Goal: Task Accomplishment & Management: Manage account settings

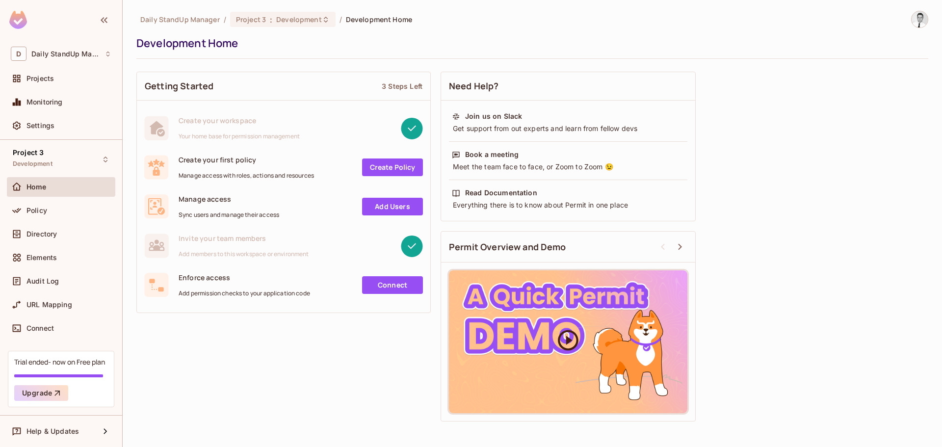
click at [554, 332] on div at bounding box center [568, 341] width 239 height 143
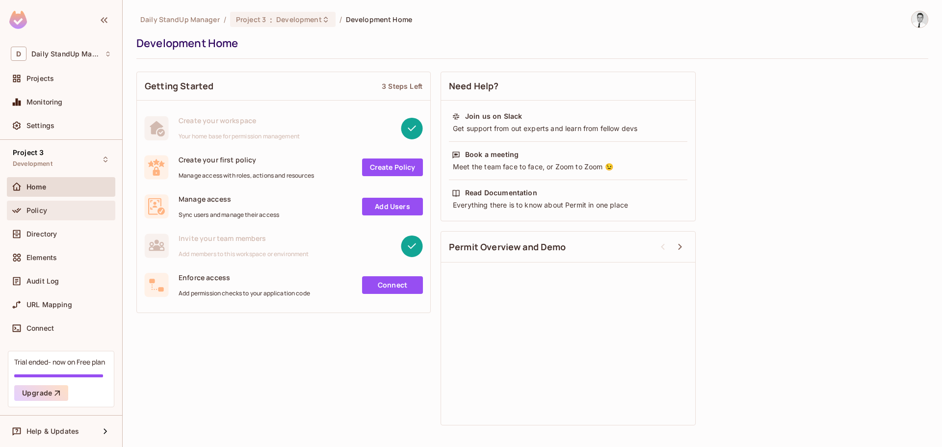
click at [29, 201] on div "Policy" at bounding box center [61, 211] width 108 height 20
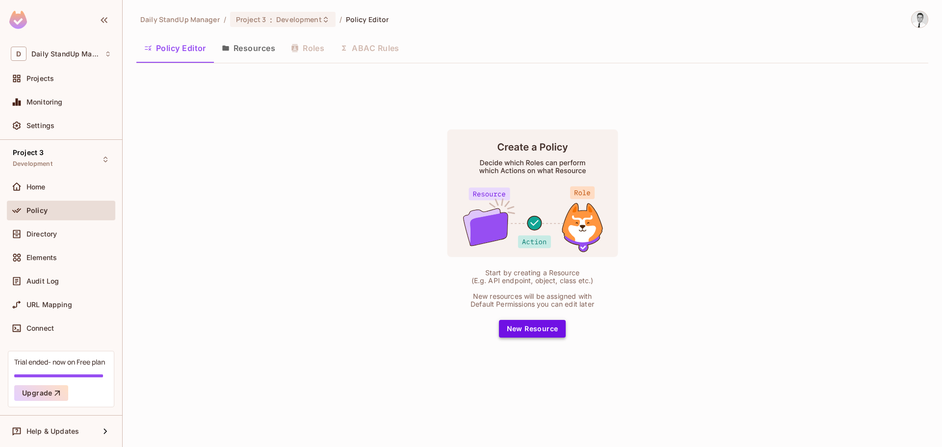
click at [521, 335] on button "New Resource" at bounding box center [532, 329] width 67 height 18
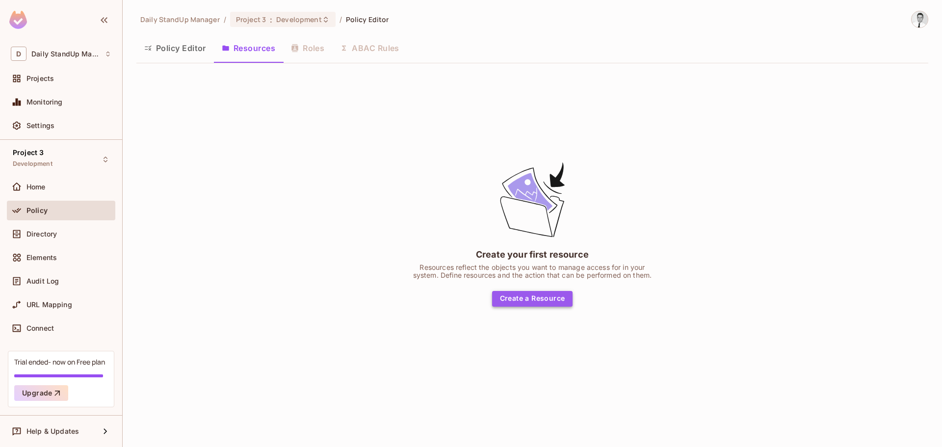
click at [531, 298] on button "Create a Resource" at bounding box center [532, 299] width 81 height 16
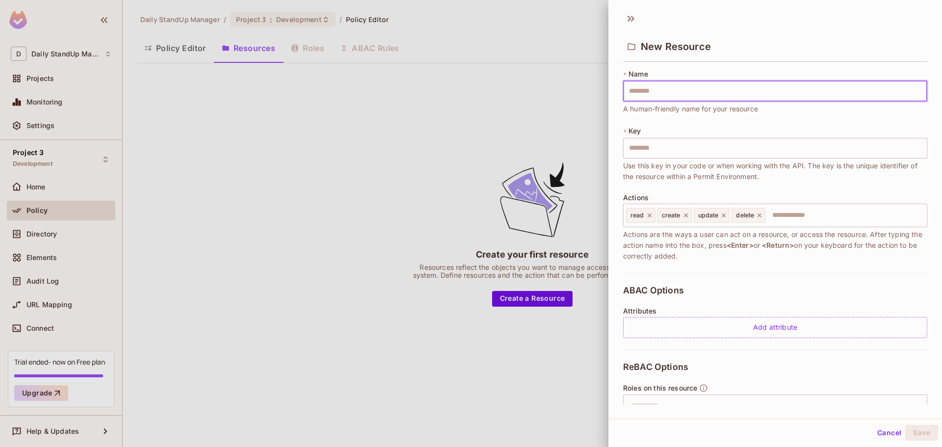
click at [646, 96] on input "text" at bounding box center [775, 91] width 304 height 21
click at [796, 53] on div "New Resource" at bounding box center [775, 46] width 304 height 32
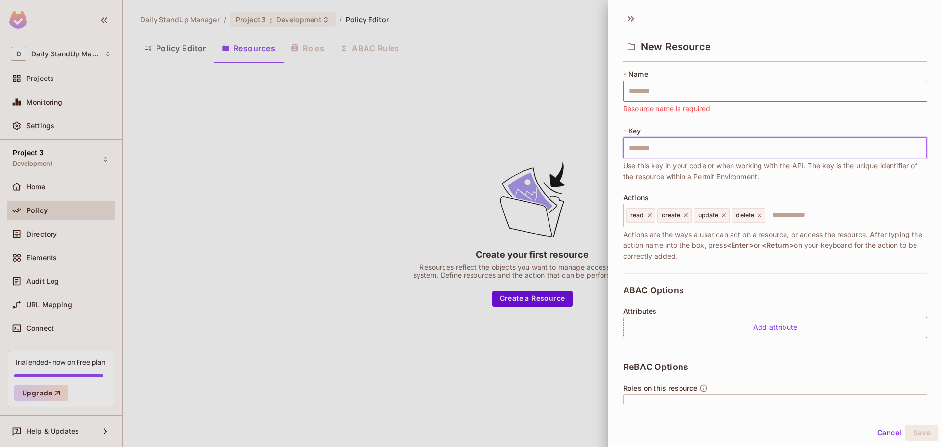
click at [664, 157] on input "text" at bounding box center [775, 148] width 304 height 21
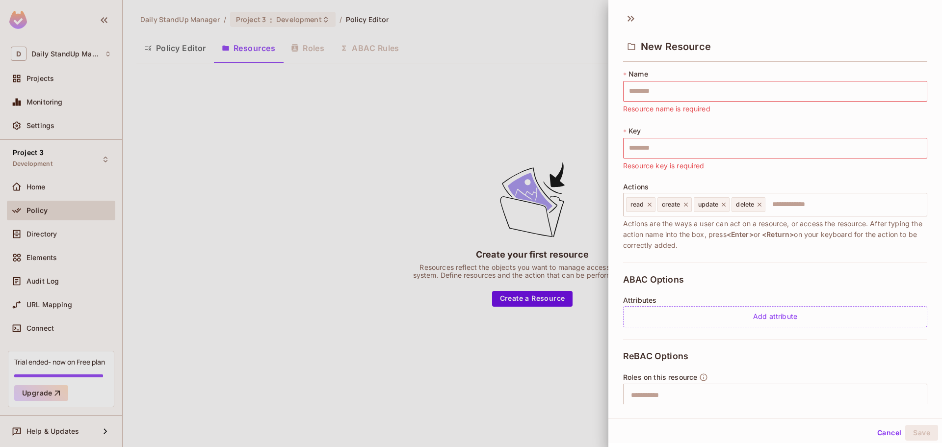
click at [715, 124] on div "* Name ​ Resource name is required * Key ​ Resource key is required Actions rea…" at bounding box center [775, 165] width 304 height 193
click at [793, 208] on input "text" at bounding box center [845, 205] width 157 height 20
click at [827, 263] on div "ABAC Options Attributes Add attribute" at bounding box center [775, 301] width 304 height 77
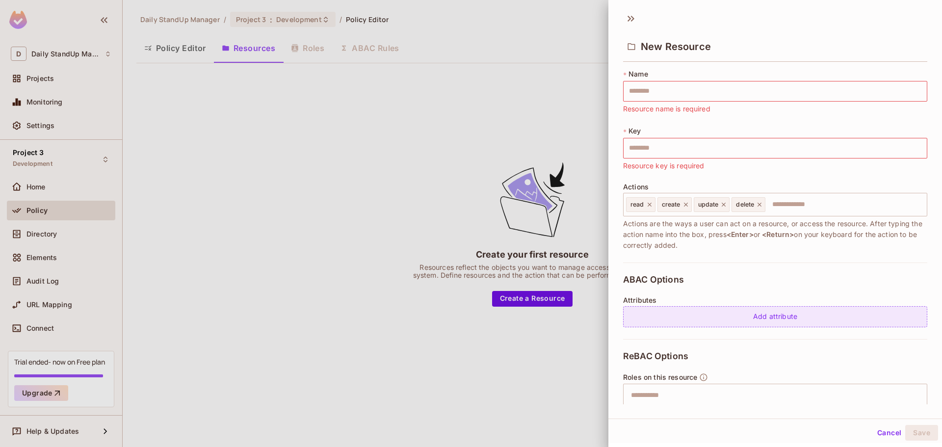
click at [803, 315] on div "Add attribute" at bounding box center [775, 316] width 304 height 21
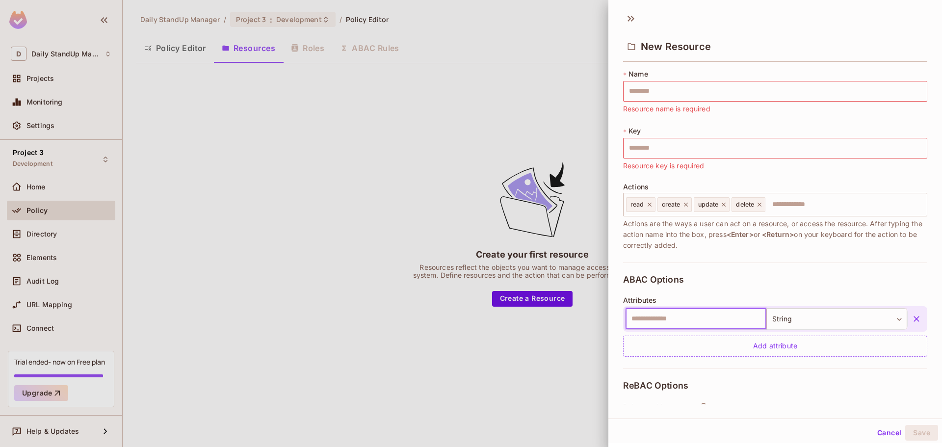
click at [705, 319] on input "text" at bounding box center [696, 319] width 141 height 21
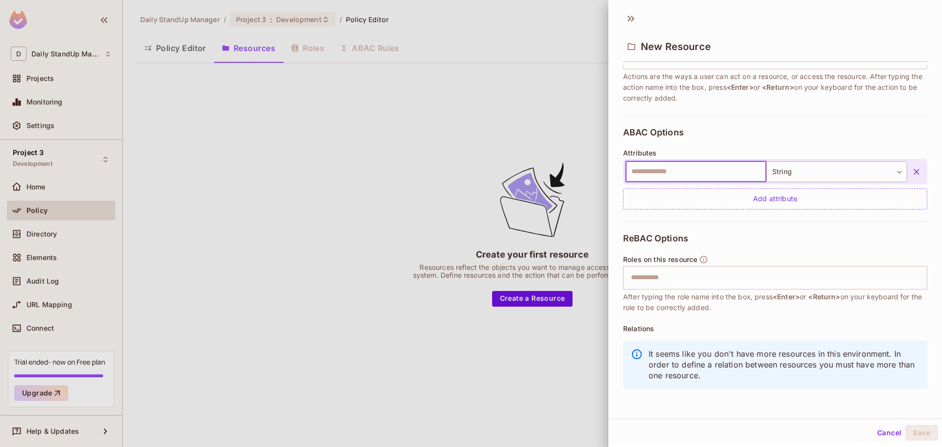
scroll to position [149, 0]
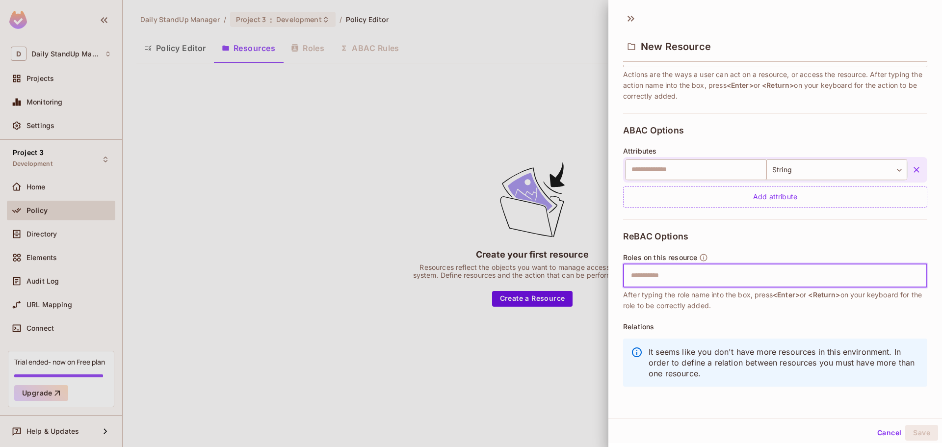
click at [695, 282] on input "text" at bounding box center [774, 276] width 298 height 20
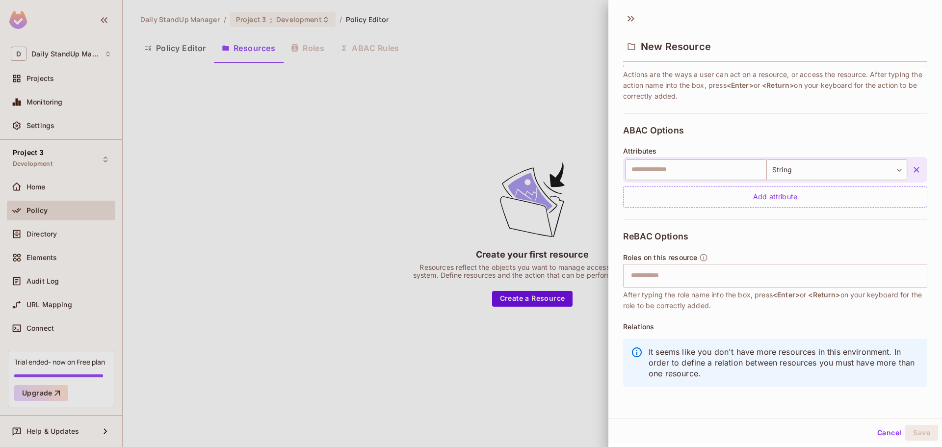
click at [792, 231] on div "ReBAC Options Roles on this resource ​ After typing the role name into the box,…" at bounding box center [775, 311] width 304 height 185
click at [878, 439] on button "Cancel" at bounding box center [890, 433] width 32 height 16
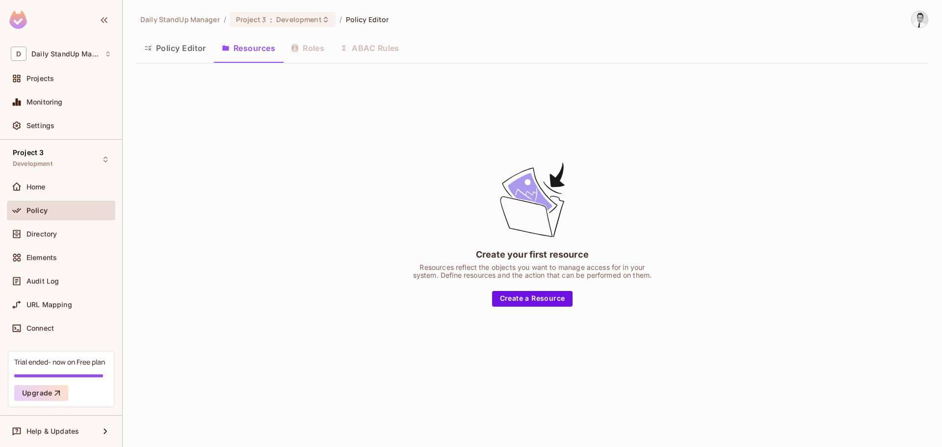
click at [456, 188] on div "Create your first resource Resources reflect the objects you want to manage acc…" at bounding box center [532, 233] width 245 height 146
click at [329, 124] on div "Create your first resource Resources reflect the objects you want to manage acc…" at bounding box center [532, 233] width 792 height 324
click at [164, 47] on button "Policy Editor" at bounding box center [175, 48] width 78 height 25
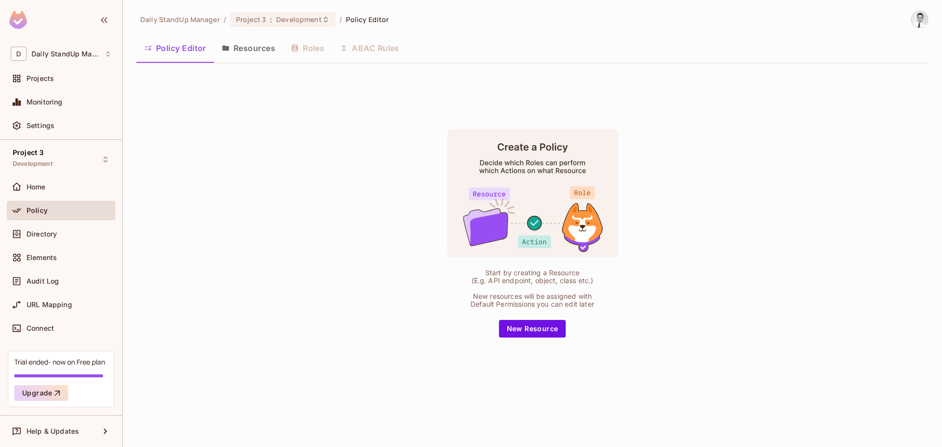
click at [240, 47] on button "Resources" at bounding box center [248, 48] width 69 height 25
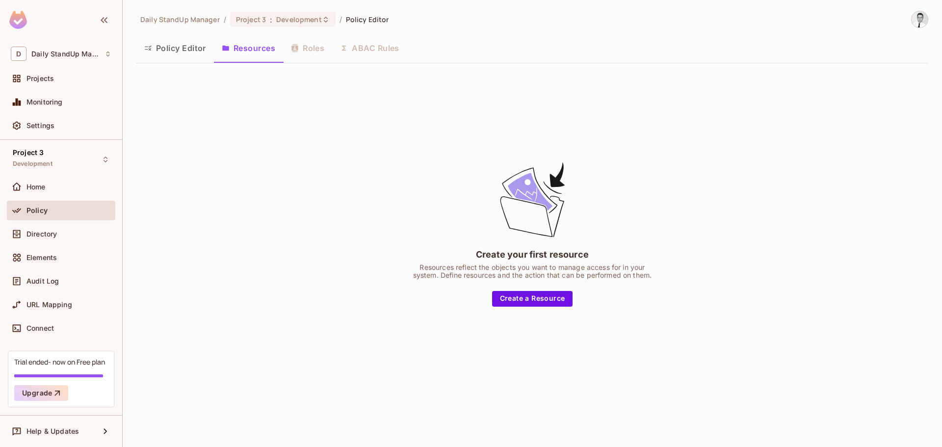
click at [300, 47] on div "Policy Editor Resources Roles ABAC Rules" at bounding box center [532, 48] width 792 height 25
drag, startPoint x: 366, startPoint y: 49, endPoint x: 239, endPoint y: 53, distance: 126.7
click at [352, 52] on div "Policy Editor Resources Roles ABAC Rules" at bounding box center [532, 48] width 792 height 25
click at [156, 55] on button "Policy Editor" at bounding box center [175, 48] width 78 height 25
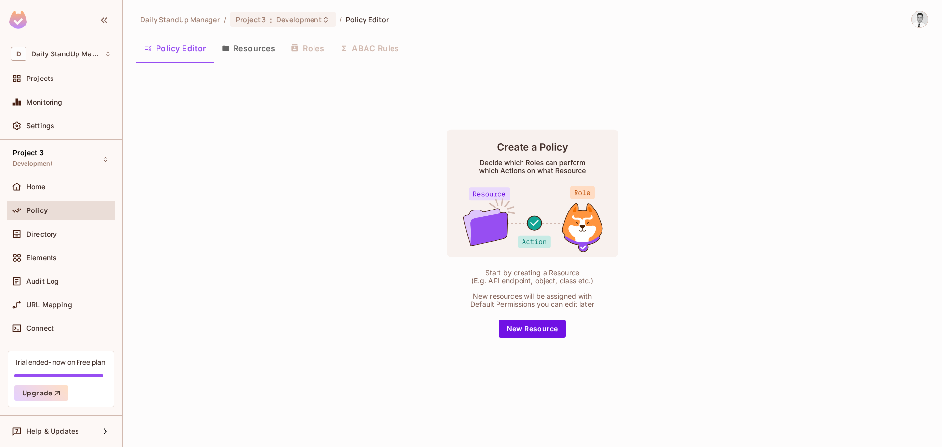
click at [349, 142] on div "Start by creating a Resource (E.g. API endpoint, object, class etc.) New resour…" at bounding box center [532, 233] width 792 height 324
drag, startPoint x: 281, startPoint y: 190, endPoint x: 262, endPoint y: 217, distance: 33.1
click at [281, 192] on div "Start by creating a Resource (E.g. API endpoint, object, class etc.) New resour…" at bounding box center [532, 233] width 792 height 324
click at [76, 229] on div "Directory" at bounding box center [61, 234] width 101 height 12
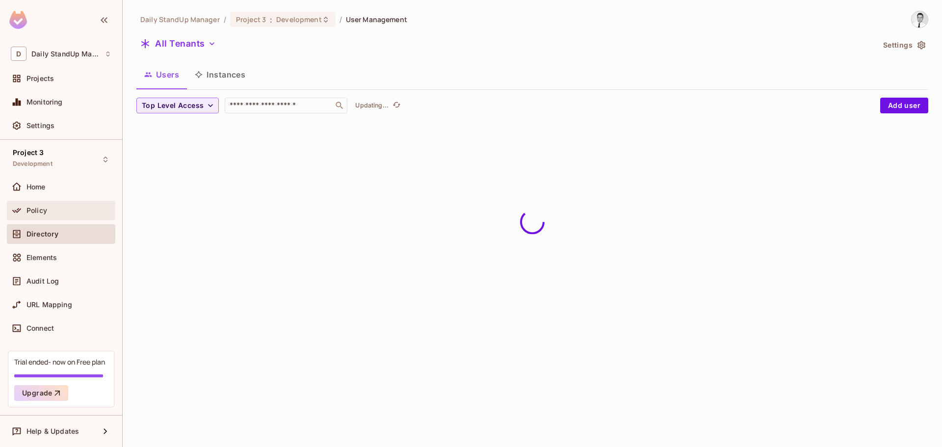
click at [49, 201] on div "Policy" at bounding box center [61, 211] width 108 height 20
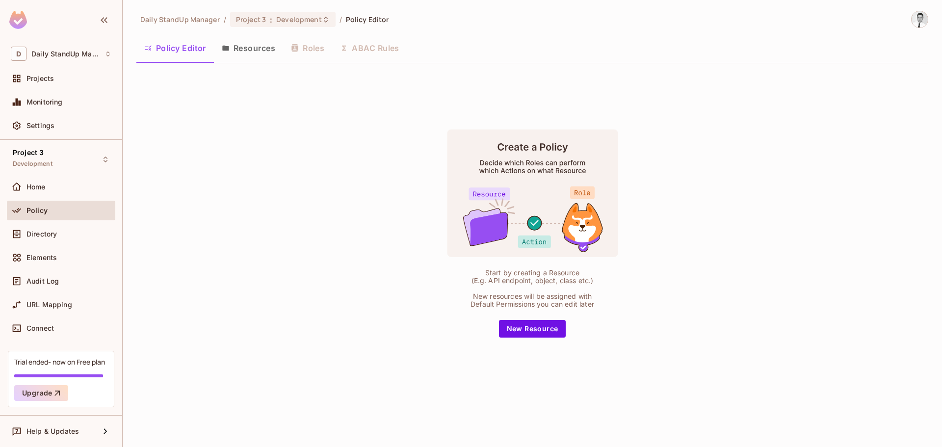
drag, startPoint x: 271, startPoint y: 182, endPoint x: 350, endPoint y: 201, distance: 81.4
click at [271, 182] on div "Start by creating a Resource (E.g. API endpoint, object, class etc.) New resour…" at bounding box center [532, 233] width 792 height 324
click at [463, 55] on div "Policy Editor Resources Roles ABAC Rules" at bounding box center [532, 48] width 792 height 25
click at [276, 15] on span "Development" at bounding box center [298, 19] width 45 height 9
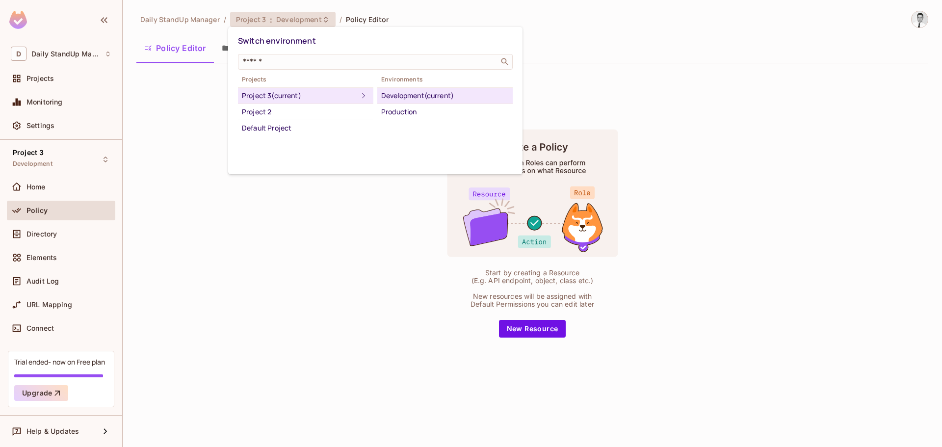
click at [717, 66] on div at bounding box center [471, 223] width 942 height 447
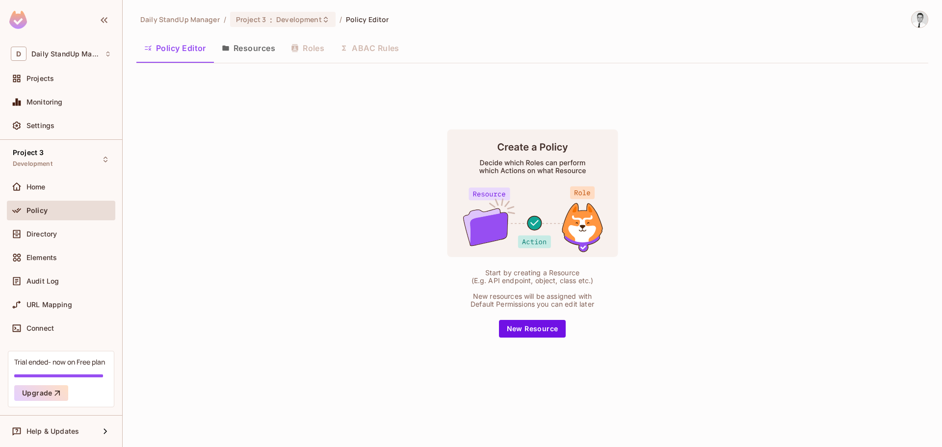
click at [310, 205] on div "Start by creating a Resource (E.g. API endpoint, object, class etc.) New resour…" at bounding box center [532, 233] width 792 height 324
click at [249, 51] on button "Resources" at bounding box center [248, 48] width 69 height 25
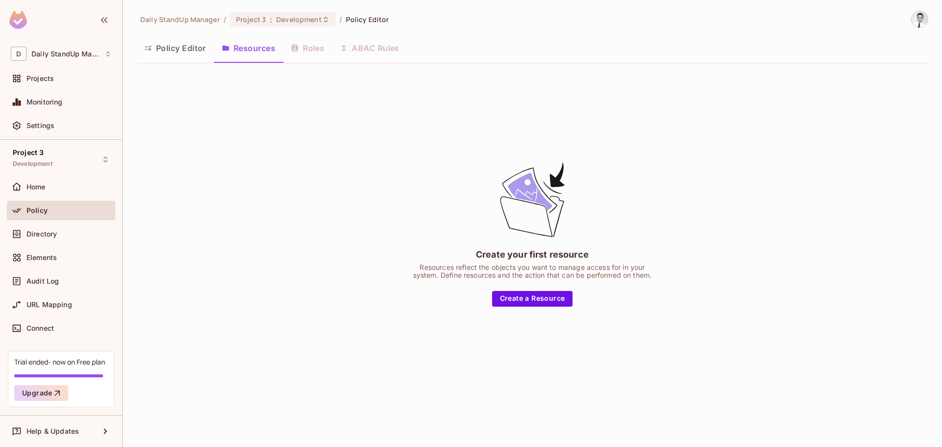
drag, startPoint x: 211, startPoint y: 121, endPoint x: 186, endPoint y: 99, distance: 32.7
click at [207, 118] on div "Create your first resource Resources reflect the objects you want to manage acc…" at bounding box center [532, 233] width 792 height 324
click at [174, 49] on button "Policy Editor" at bounding box center [175, 48] width 78 height 25
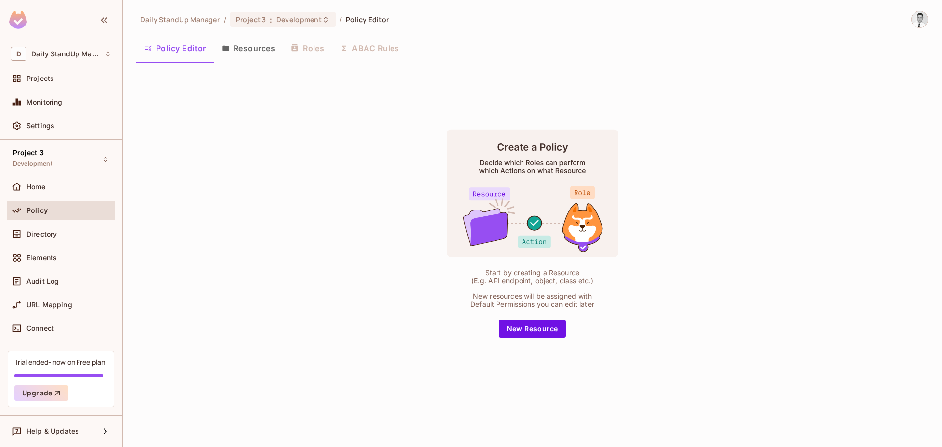
click at [243, 44] on button "Resources" at bounding box center [248, 48] width 69 height 25
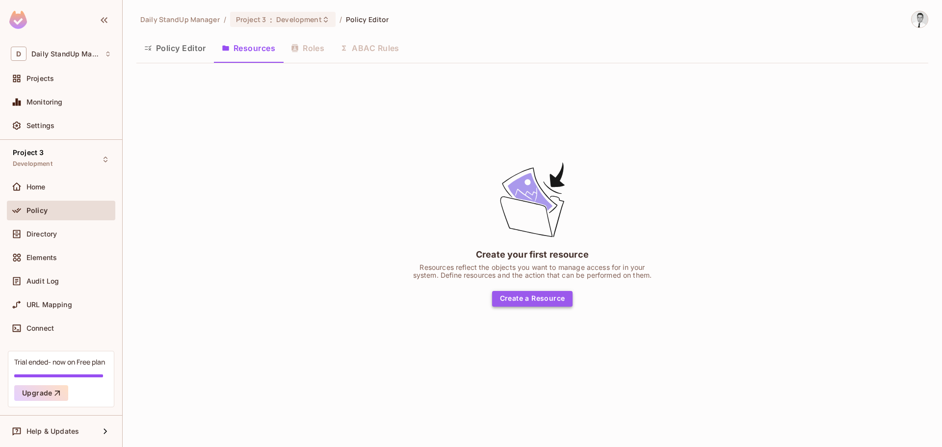
click at [528, 299] on button "Create a Resource" at bounding box center [532, 299] width 81 height 16
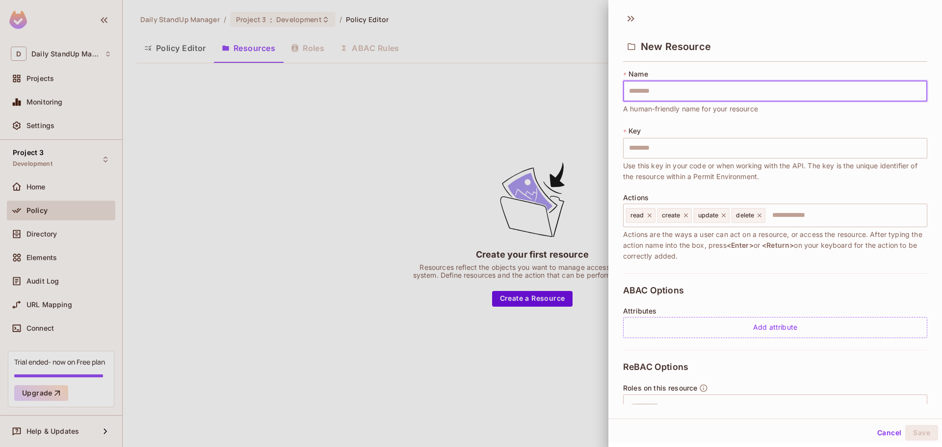
click at [683, 92] on input "text" at bounding box center [775, 91] width 304 height 21
click at [772, 49] on div "New Resource" at bounding box center [775, 46] width 304 height 32
click at [628, 16] on icon at bounding box center [631, 19] width 16 height 16
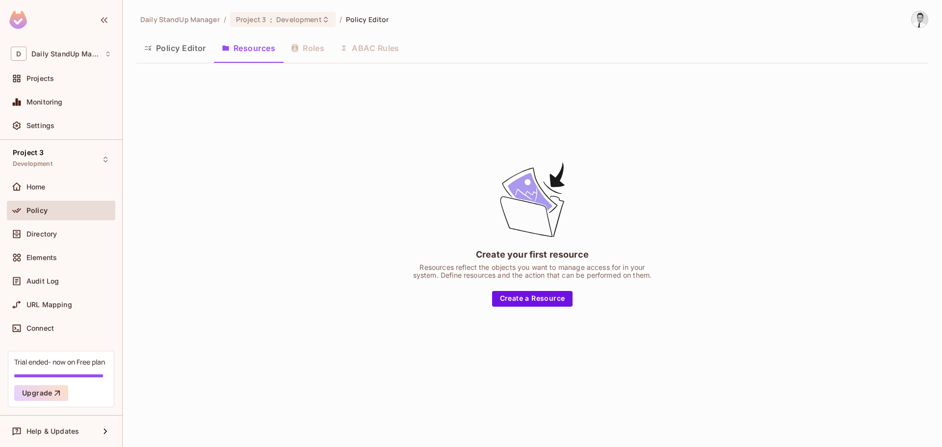
click at [399, 100] on div "Create your first resource Resources reflect the objects you want to manage acc…" at bounding box center [532, 233] width 792 height 324
click at [171, 25] on ol "Daily StandUp Manager / Project 3 : Development / Policy Editor" at bounding box center [264, 19] width 249 height 15
click at [55, 239] on div "Directory" at bounding box center [61, 234] width 101 height 12
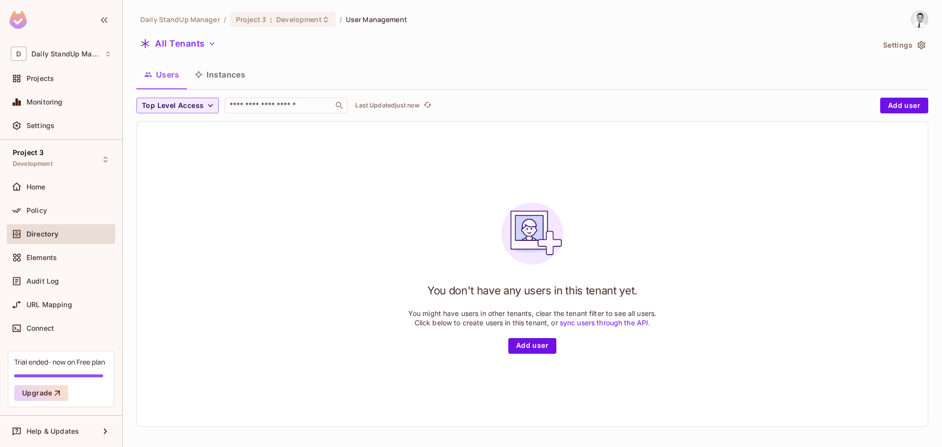
click at [236, 74] on button "Instances" at bounding box center [220, 74] width 66 height 25
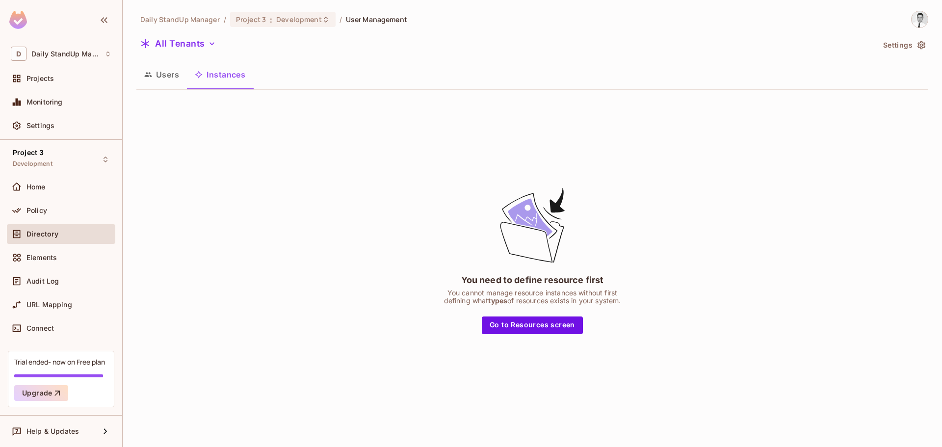
click at [170, 77] on button "Users" at bounding box center [161, 74] width 51 height 25
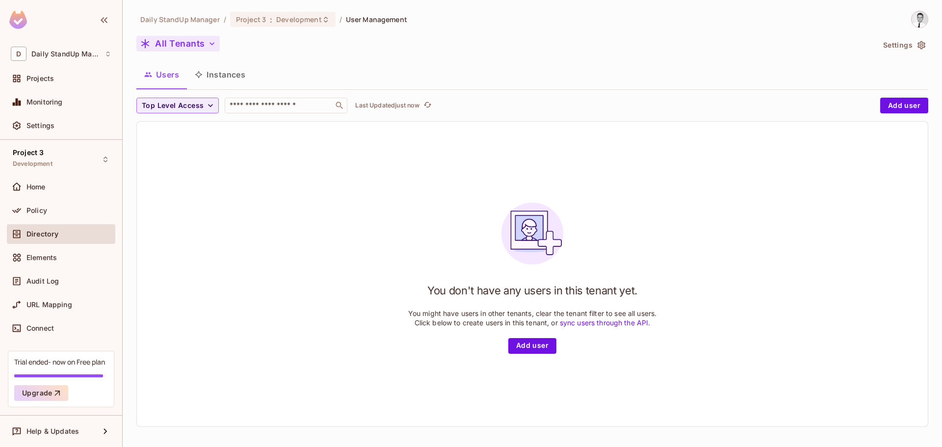
click at [217, 44] on button "All Tenants" at bounding box center [177, 44] width 83 height 16
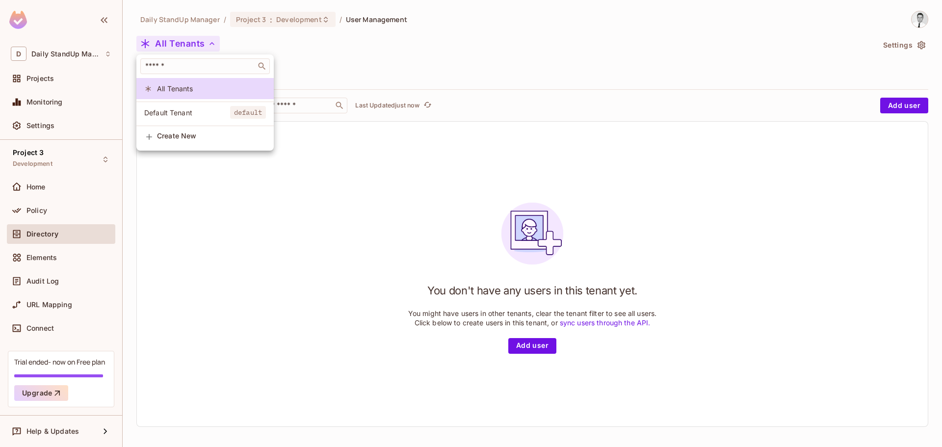
click at [203, 139] on span "Create New" at bounding box center [211, 136] width 109 height 8
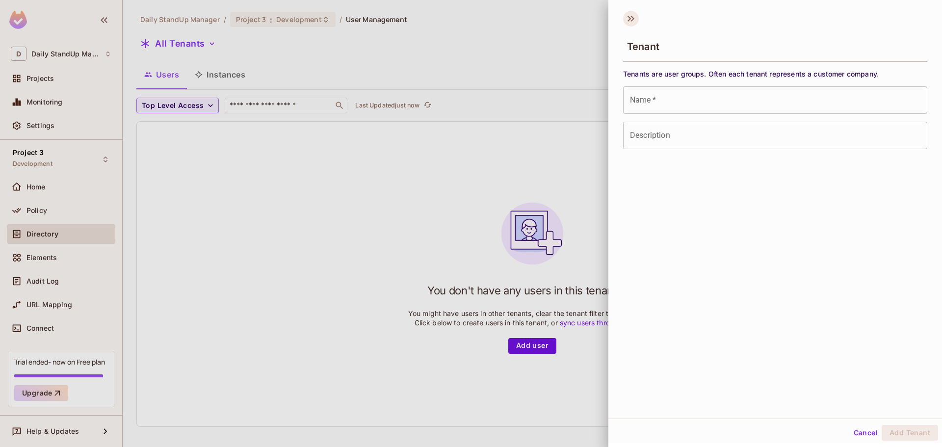
click at [627, 16] on icon at bounding box center [631, 19] width 16 height 16
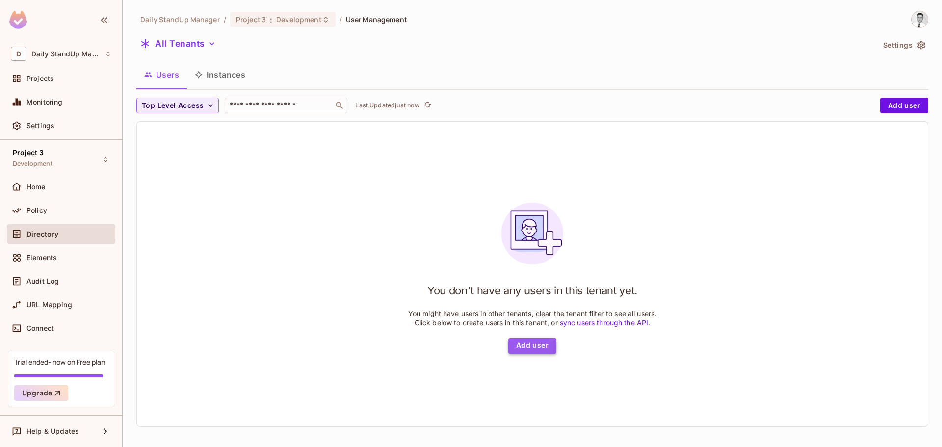
click at [521, 340] on button "Add user" at bounding box center [532, 346] width 48 height 16
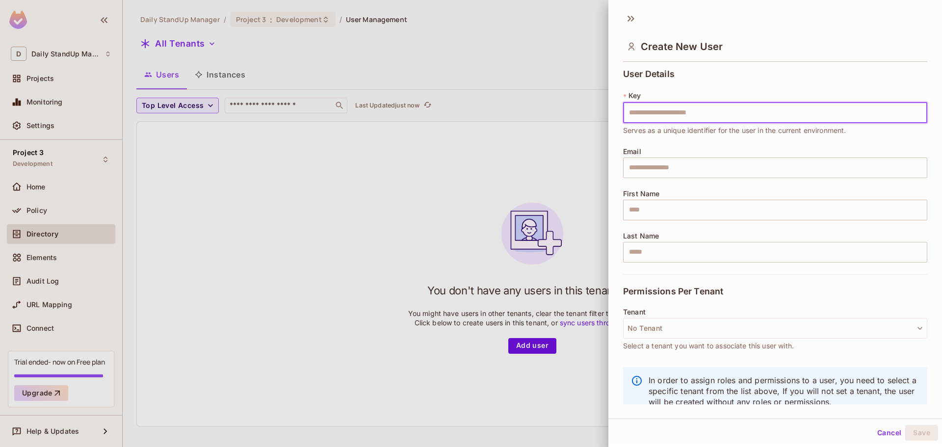
click at [685, 192] on div "First Name ​" at bounding box center [775, 205] width 304 height 30
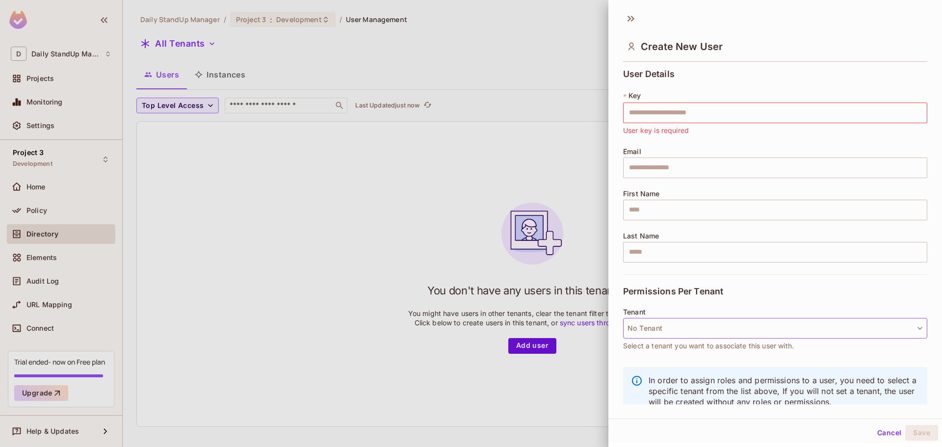
click at [681, 323] on button "No Tenant" at bounding box center [775, 328] width 304 height 21
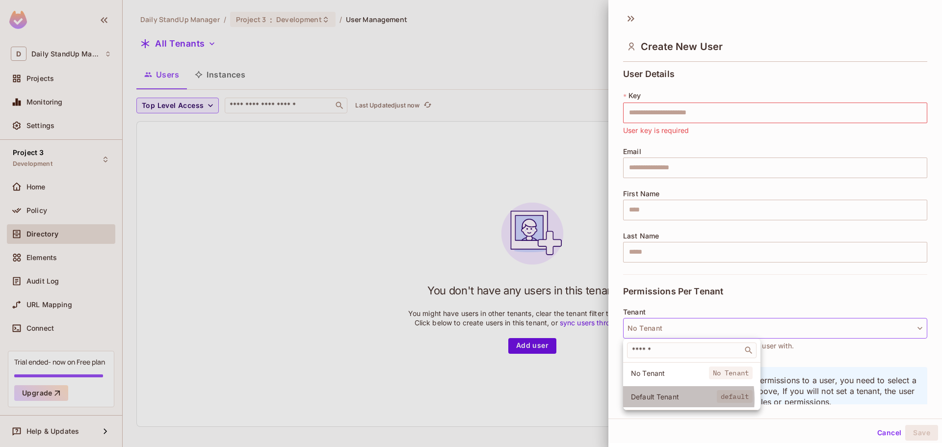
click at [652, 399] on span "Default Tenant" at bounding box center [674, 396] width 86 height 9
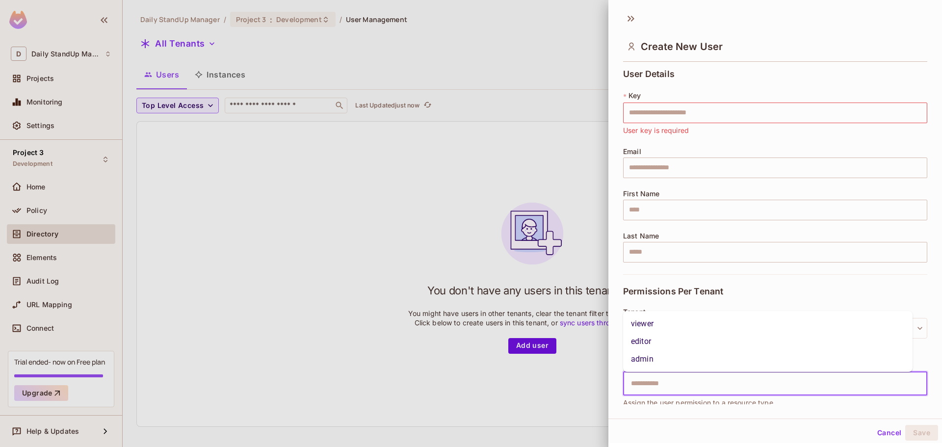
click at [712, 393] on input "text" at bounding box center [766, 384] width 283 height 20
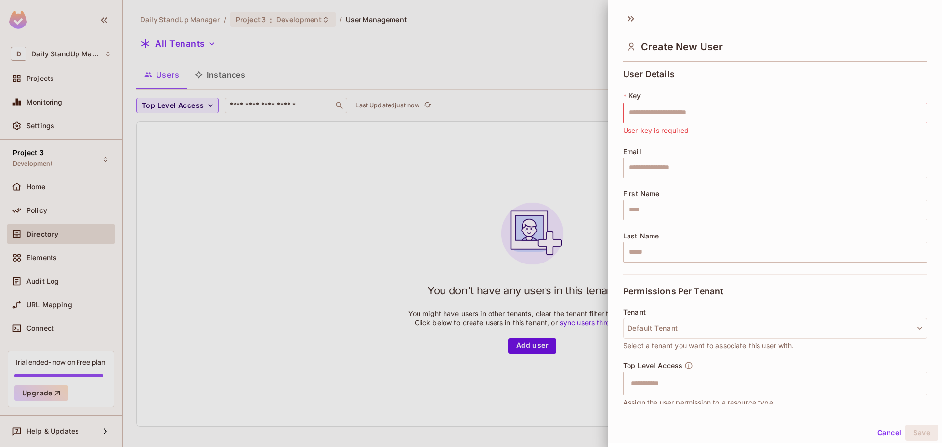
click at [679, 430] on div "Cancel Save" at bounding box center [776, 433] width 334 height 24
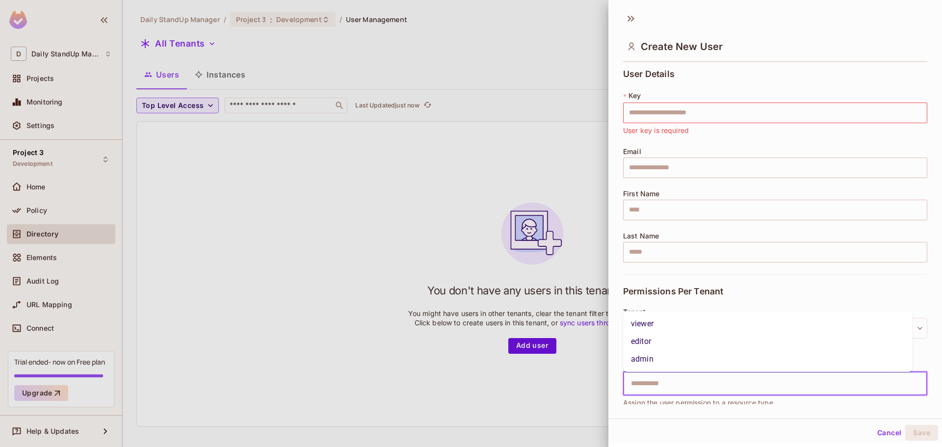
click at [661, 383] on input "text" at bounding box center [766, 384] width 283 height 20
click at [652, 323] on li "viewer" at bounding box center [768, 324] width 290 height 18
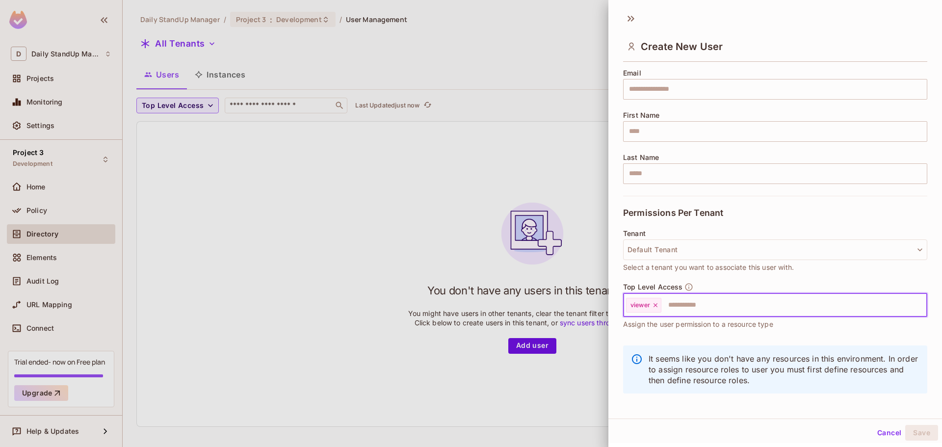
scroll to position [83, 0]
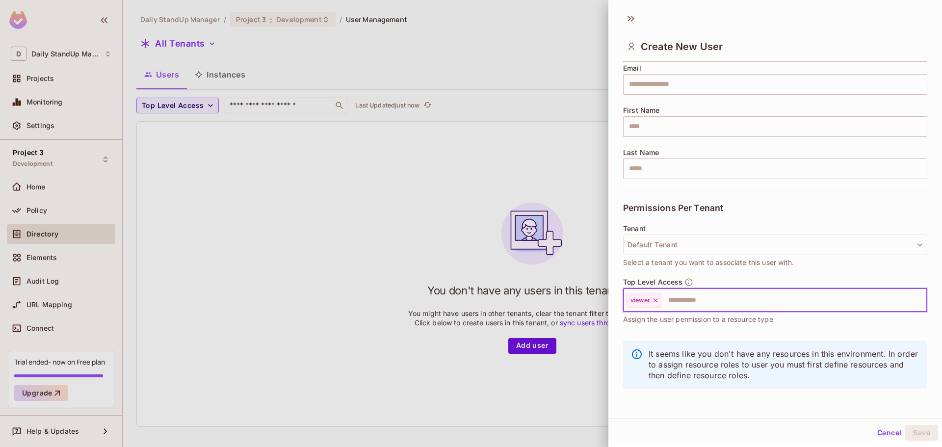
click at [655, 299] on icon at bounding box center [655, 300] width 7 height 7
click at [657, 299] on input "text" at bounding box center [766, 301] width 283 height 20
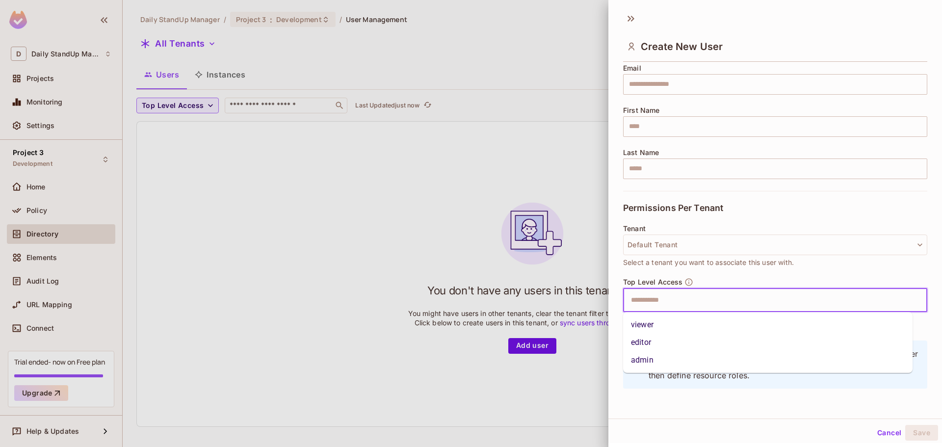
click at [649, 355] on li "admin" at bounding box center [768, 360] width 290 height 18
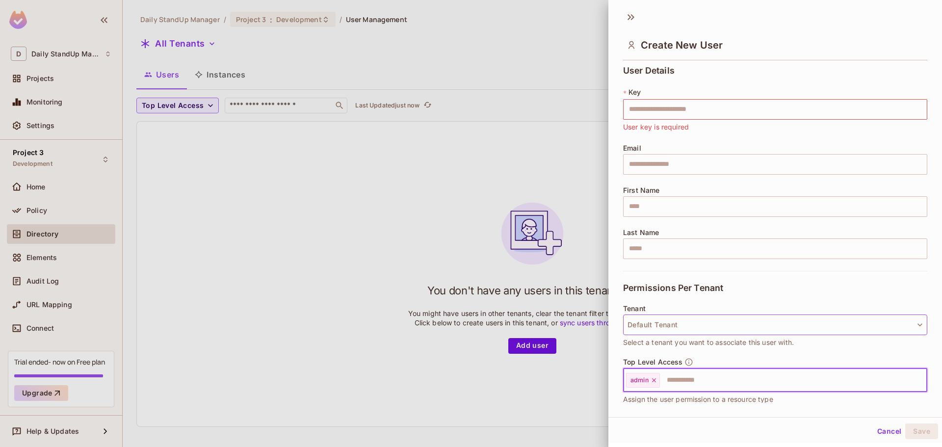
scroll to position [0, 0]
click at [683, 325] on button "Default Tenant" at bounding box center [775, 327] width 304 height 21
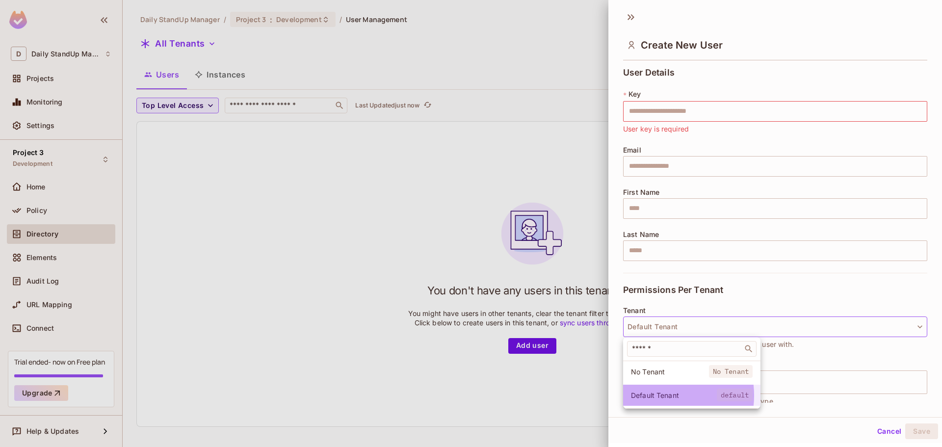
click at [655, 396] on span "Default Tenant" at bounding box center [674, 395] width 86 height 9
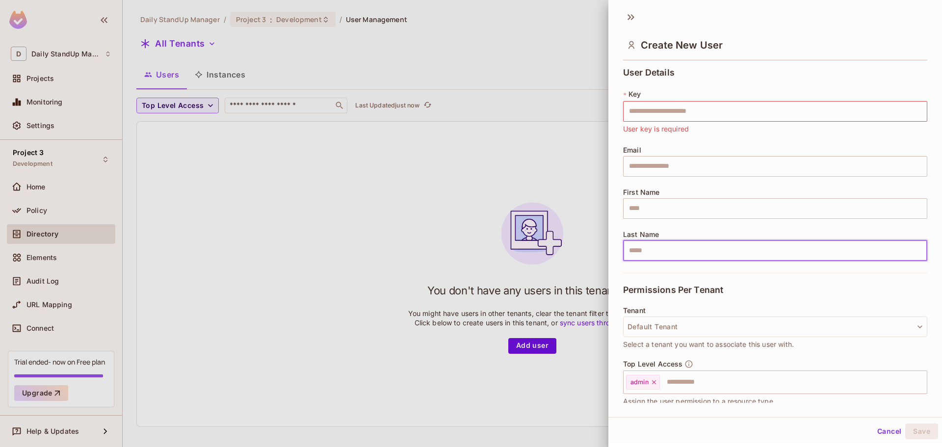
click at [668, 254] on input "text" at bounding box center [775, 250] width 304 height 21
click at [616, 277] on div "User Details * Key ​ User key is required Email ​ First Name ​ Last Name ​ Perm…" at bounding box center [776, 233] width 334 height 339
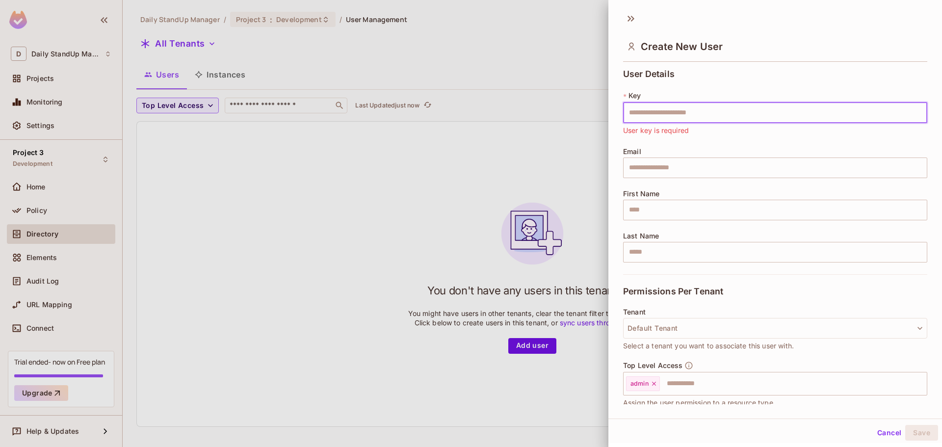
click at [718, 107] on input "text" at bounding box center [775, 113] width 304 height 21
type input "*********"
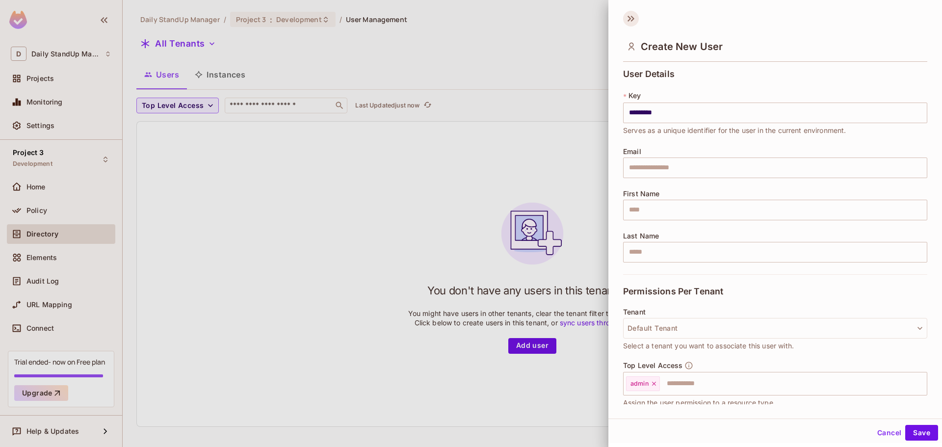
click at [627, 20] on icon at bounding box center [631, 19] width 16 height 16
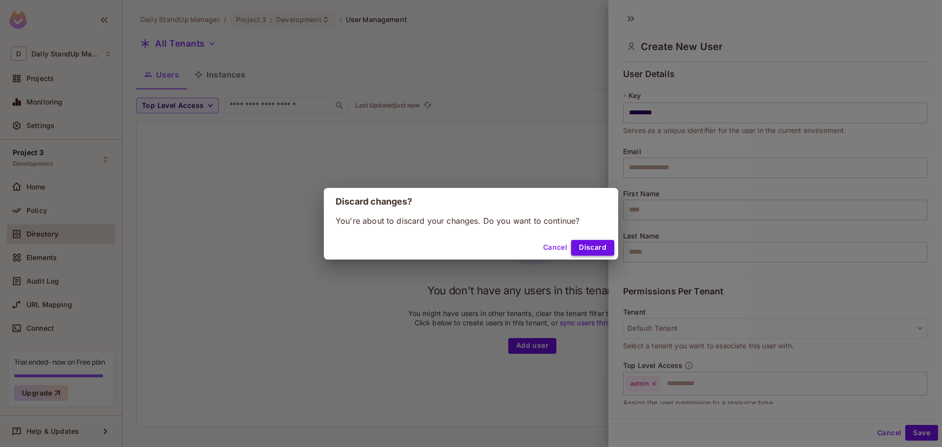
click at [584, 250] on button "Discard" at bounding box center [592, 248] width 43 height 16
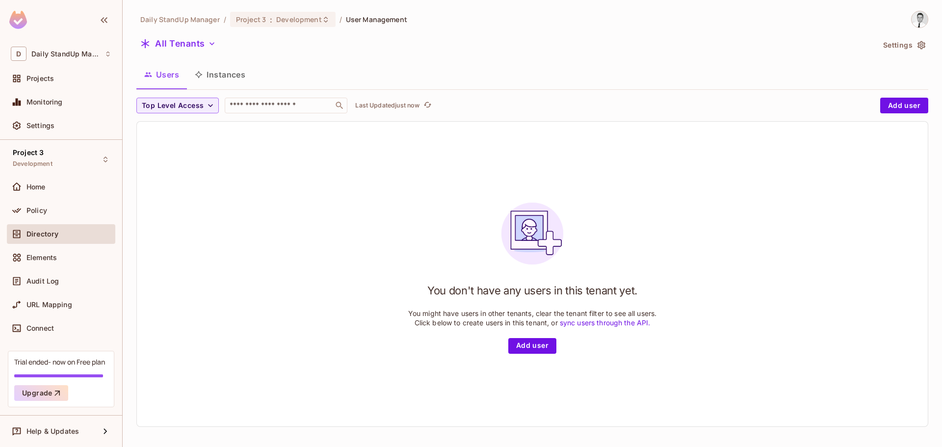
click at [412, 207] on div "You don't have any users in this tenant yet. You might have users in other tena…" at bounding box center [532, 274] width 249 height 159
click at [55, 208] on div "Policy" at bounding box center [69, 211] width 85 height 8
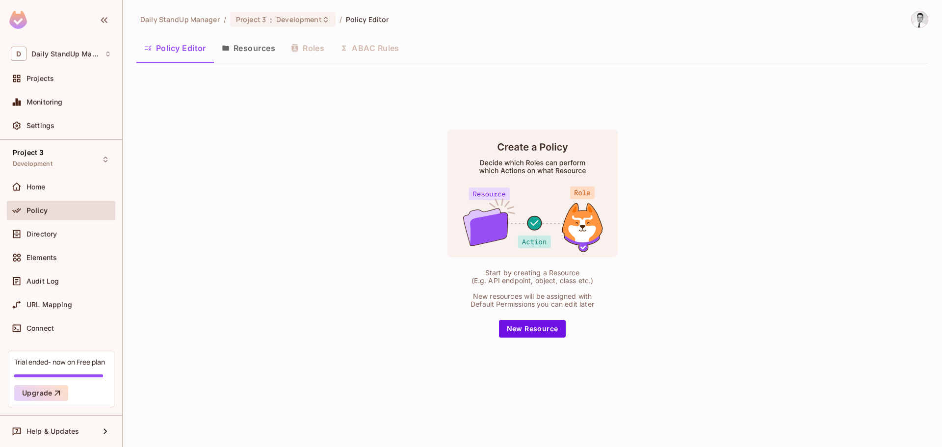
click at [361, 199] on div "Start by creating a Resource (E.g. API endpoint, object, class etc.) New resour…" at bounding box center [532, 233] width 792 height 324
click at [258, 48] on button "Resources" at bounding box center [248, 48] width 69 height 25
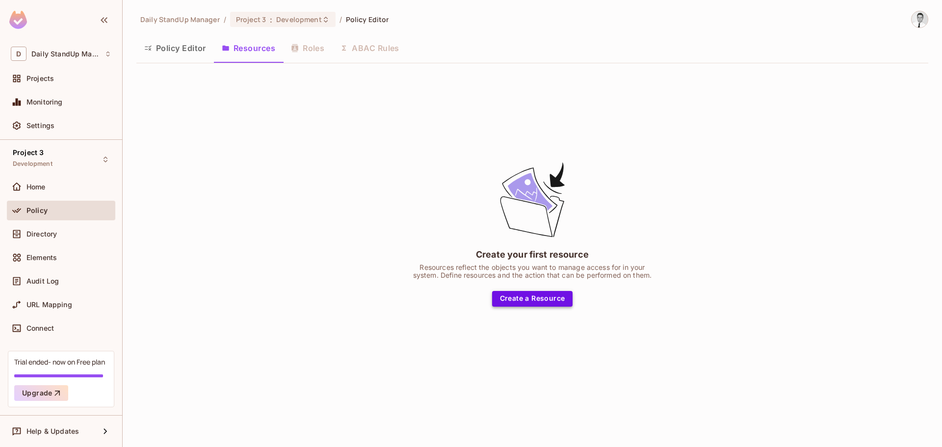
click at [542, 299] on button "Create a Resource" at bounding box center [532, 299] width 81 height 16
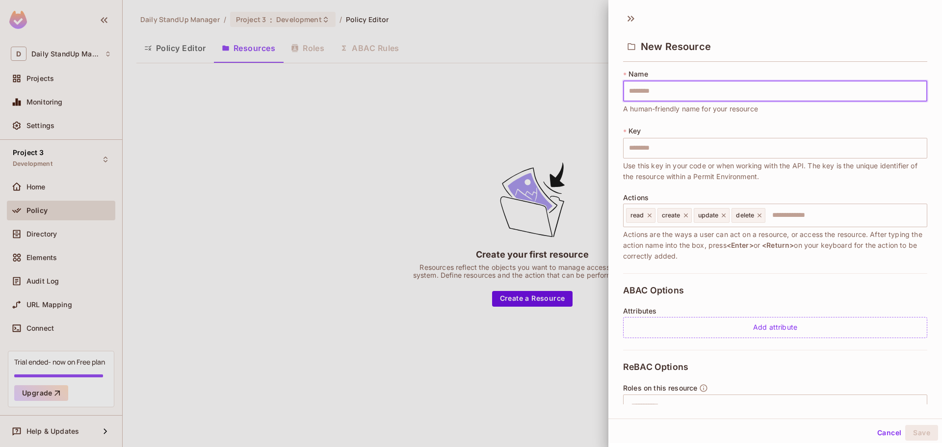
click at [666, 91] on input "text" at bounding box center [775, 91] width 304 height 21
drag, startPoint x: 780, startPoint y: 58, endPoint x: 776, endPoint y: 69, distance: 11.7
click at [780, 58] on div "New Resource" at bounding box center [775, 46] width 304 height 32
click at [659, 151] on input "text" at bounding box center [775, 148] width 304 height 21
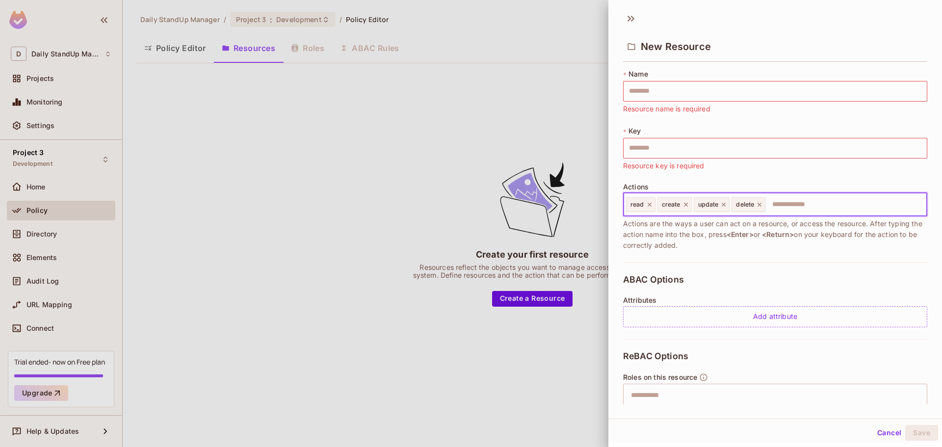
drag, startPoint x: 874, startPoint y: 200, endPoint x: 796, endPoint y: 207, distance: 77.9
click at [874, 200] on div "Actions read create update delete ​ Actions are the ways a user can act on a re…" at bounding box center [775, 217] width 304 height 68
click at [821, 204] on input "text" at bounding box center [845, 205] width 157 height 20
type input "*******"
click at [803, 205] on icon at bounding box center [800, 204] width 7 height 7
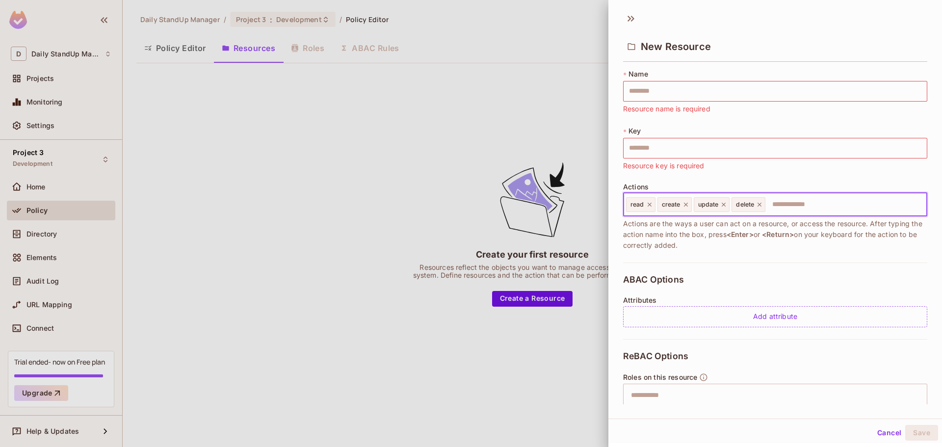
click at [784, 239] on span "Actions are the ways a user can act on a resource, or access the resource. Afte…" at bounding box center [775, 234] width 304 height 32
click at [789, 281] on div "ABAC Options Attributes Add attribute" at bounding box center [775, 301] width 304 height 77
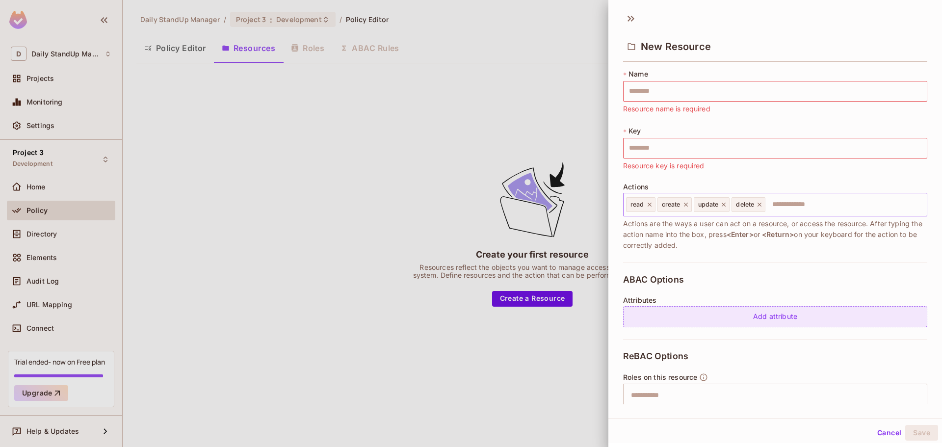
click at [782, 313] on div "Add attribute" at bounding box center [775, 316] width 304 height 21
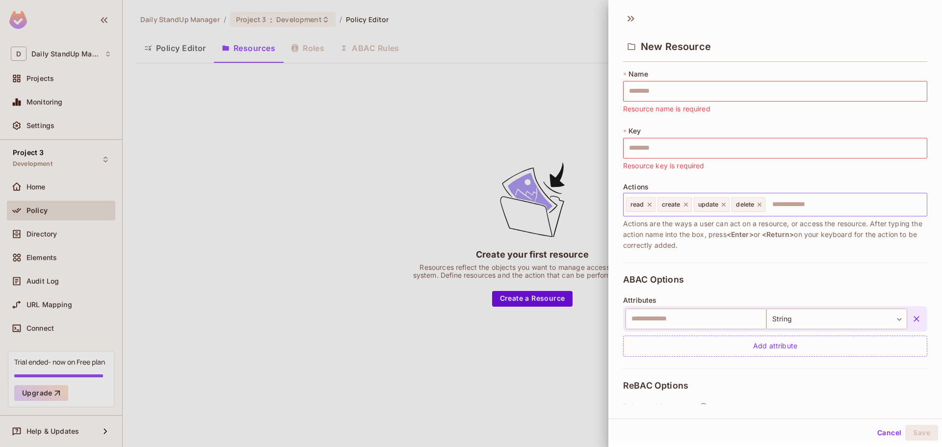
click at [912, 318] on icon "button" at bounding box center [917, 319] width 10 height 10
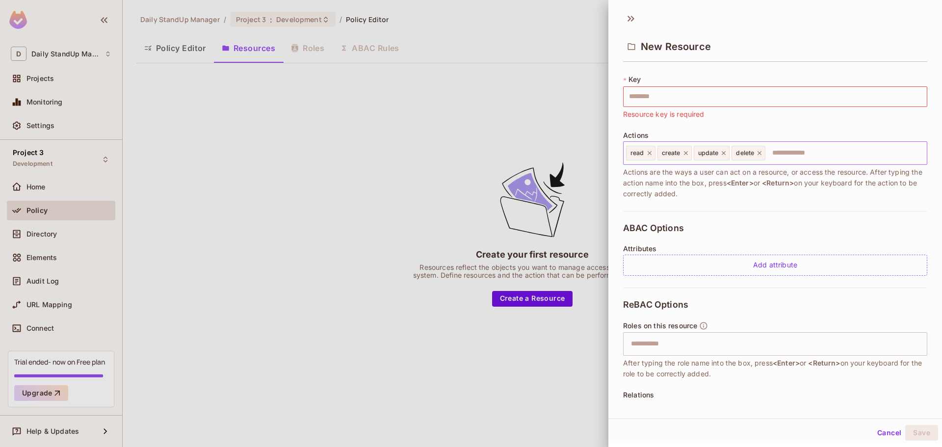
scroll to position [120, 0]
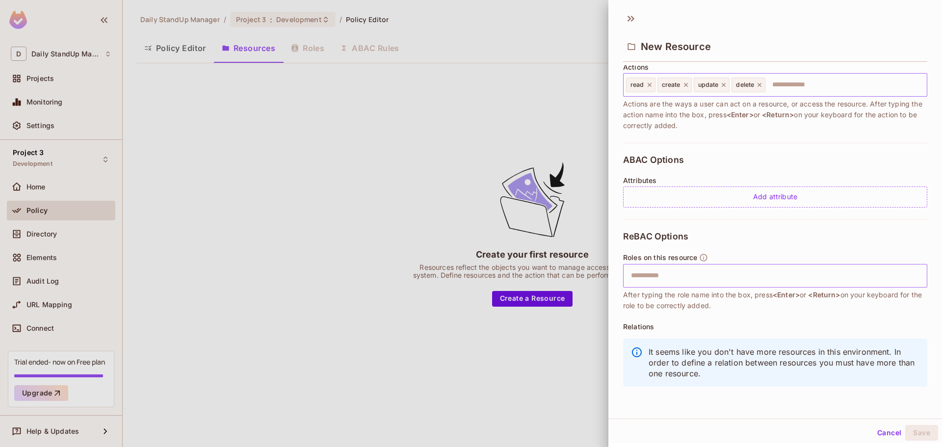
click at [686, 279] on input "text" at bounding box center [774, 276] width 298 height 20
click at [818, 245] on div "ReBAC Options Roles on this resource ​ After typing the role name into the box,…" at bounding box center [775, 311] width 304 height 185
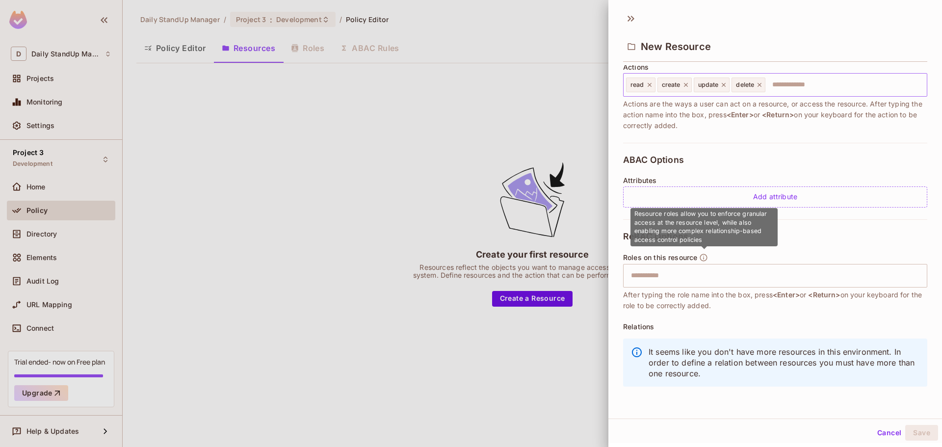
click at [705, 256] on icon "button" at bounding box center [703, 257] width 9 height 9
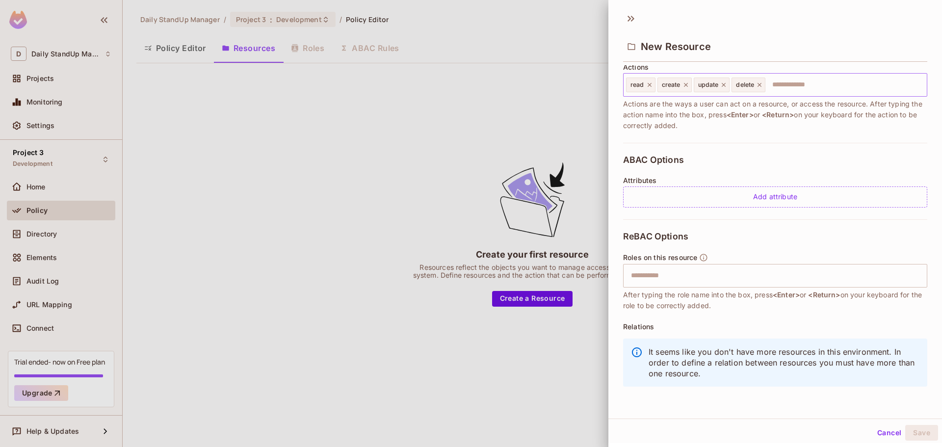
click at [827, 239] on div "ReBAC Options Roles on this resource ​ After typing the role name into the box,…" at bounding box center [775, 311] width 304 height 185
click at [795, 322] on div "Relations It seems like you don't have more resources in this environment. In o…" at bounding box center [775, 356] width 304 height 70
drag, startPoint x: 657, startPoint y: 303, endPoint x: 711, endPoint y: 307, distance: 54.1
click at [658, 303] on span "After typing the role name into the box, press <Enter> or <Return> on your keyb…" at bounding box center [775, 299] width 304 height 22
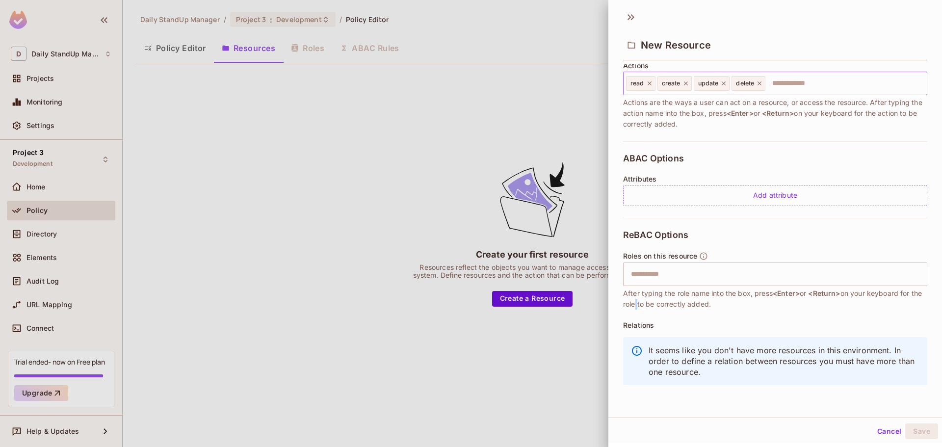
click at [884, 428] on button "Cancel" at bounding box center [890, 432] width 32 height 16
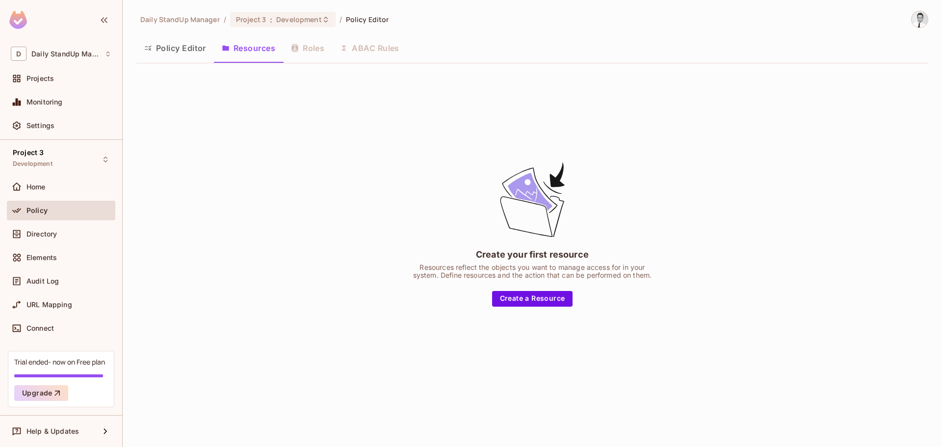
click at [410, 144] on div "Create your first resource Resources reflect the objects you want to manage acc…" at bounding box center [532, 233] width 792 height 324
click at [73, 186] on div "Home" at bounding box center [69, 187] width 85 height 8
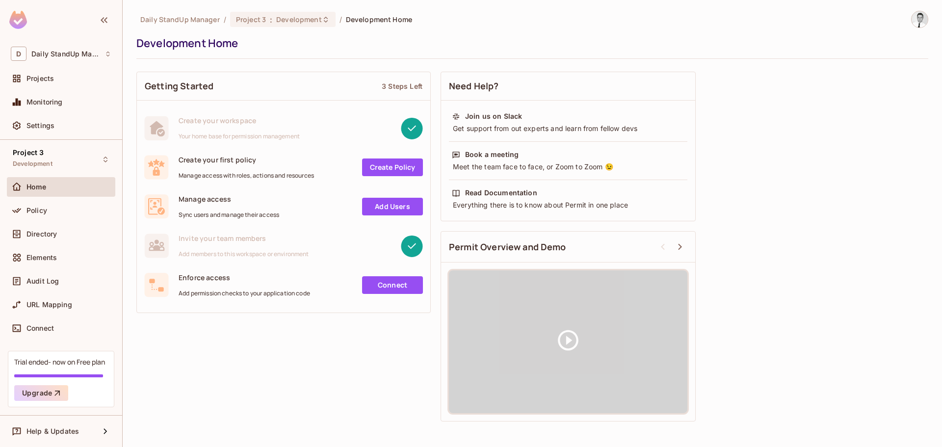
click at [406, 63] on div "Daily StandUp Manager / Project 3 : Development / Development Home Development …" at bounding box center [532, 219] width 792 height 416
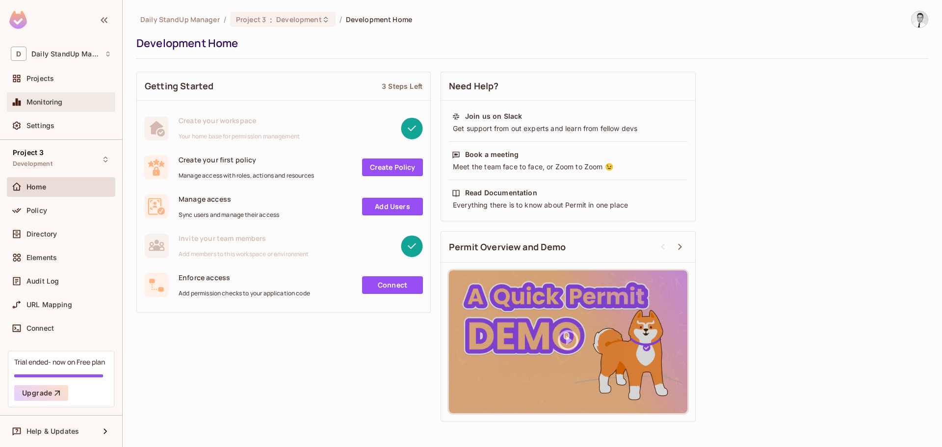
click at [41, 107] on div "Monitoring" at bounding box center [61, 102] width 101 height 12
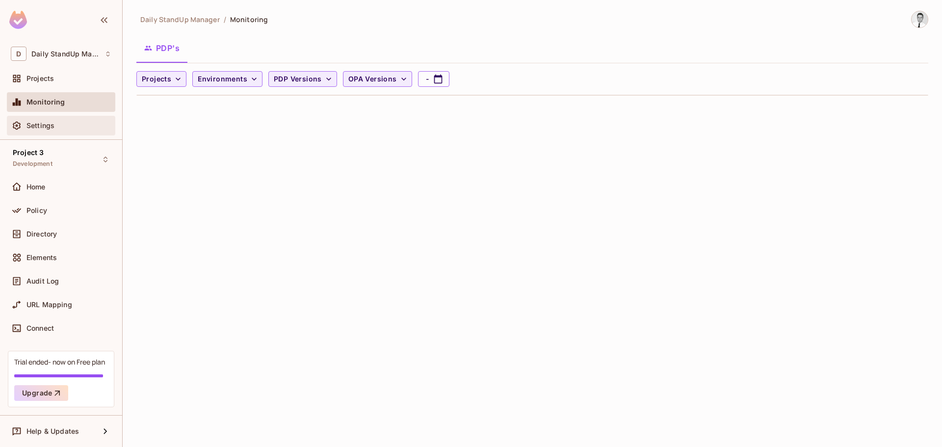
click at [45, 123] on span "Settings" at bounding box center [41, 126] width 28 height 8
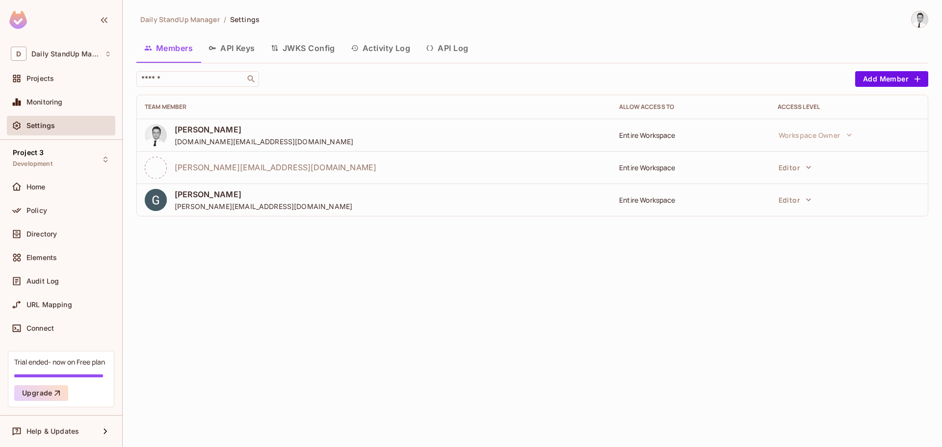
click at [237, 51] on button "API Keys" at bounding box center [232, 48] width 62 height 25
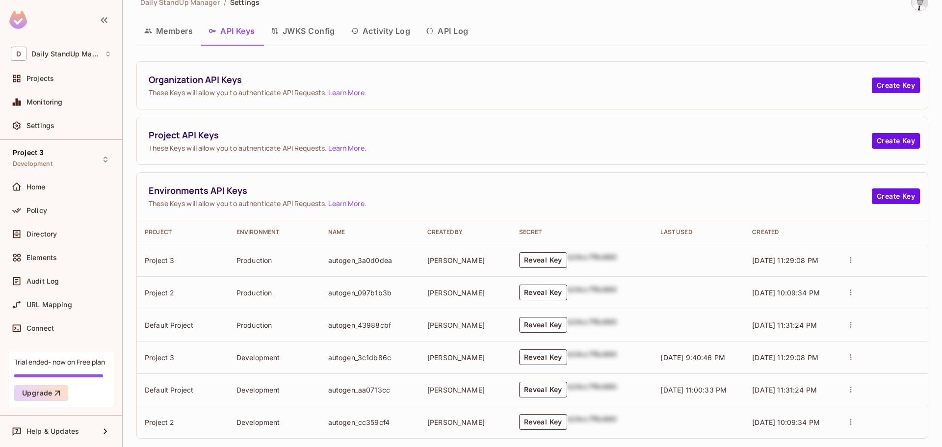
scroll to position [30, 0]
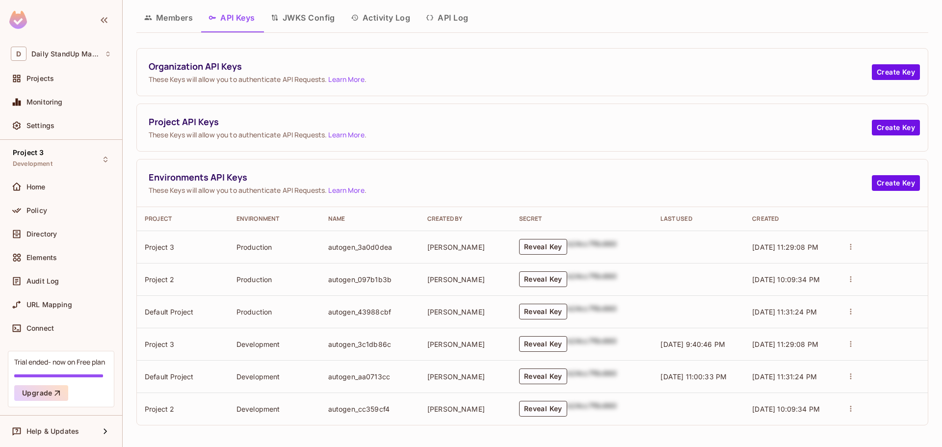
click at [308, 23] on button "JWKS Config" at bounding box center [303, 17] width 80 height 25
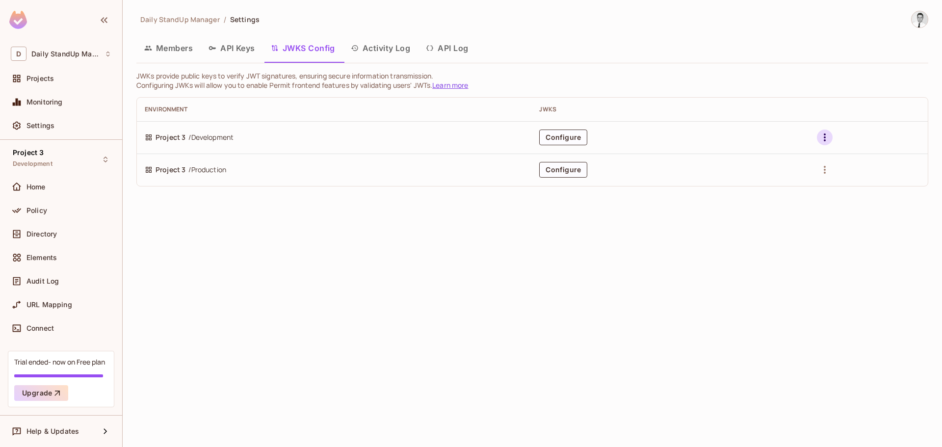
click at [825, 135] on icon "button" at bounding box center [825, 138] width 12 height 12
click at [389, 64] on div at bounding box center [471, 223] width 942 height 447
click at [376, 44] on button "Activity Log" at bounding box center [381, 48] width 76 height 25
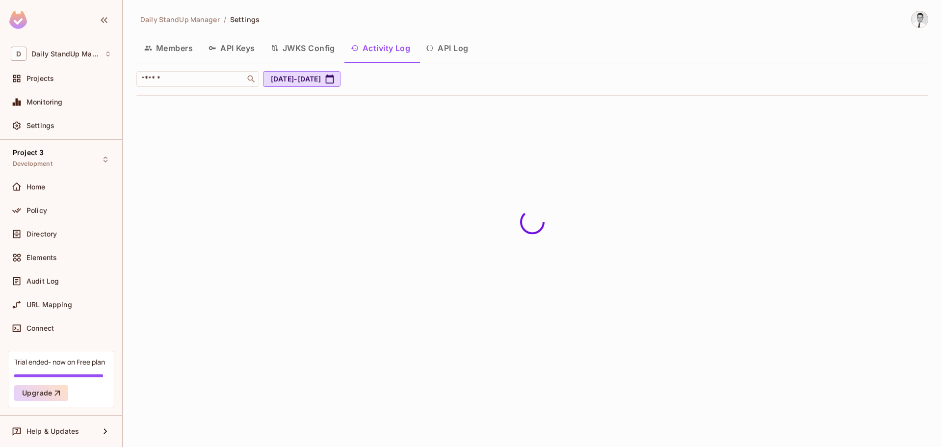
click at [449, 53] on button "API Log" at bounding box center [447, 48] width 58 height 25
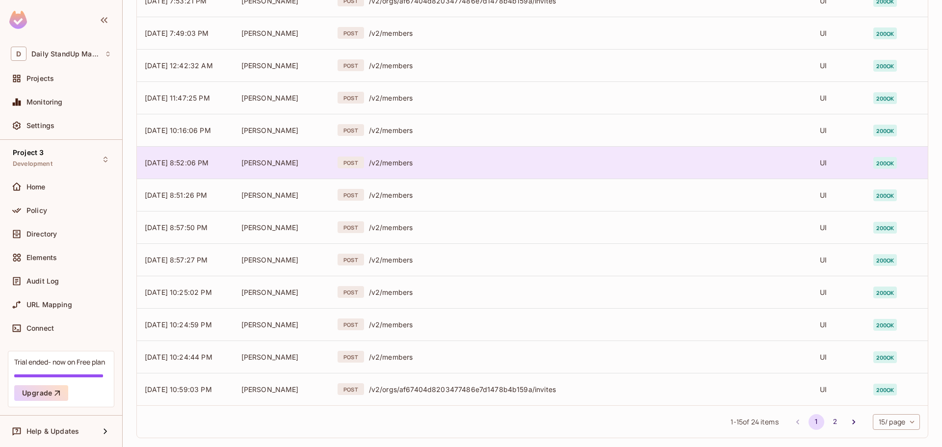
scroll to position [231, 0]
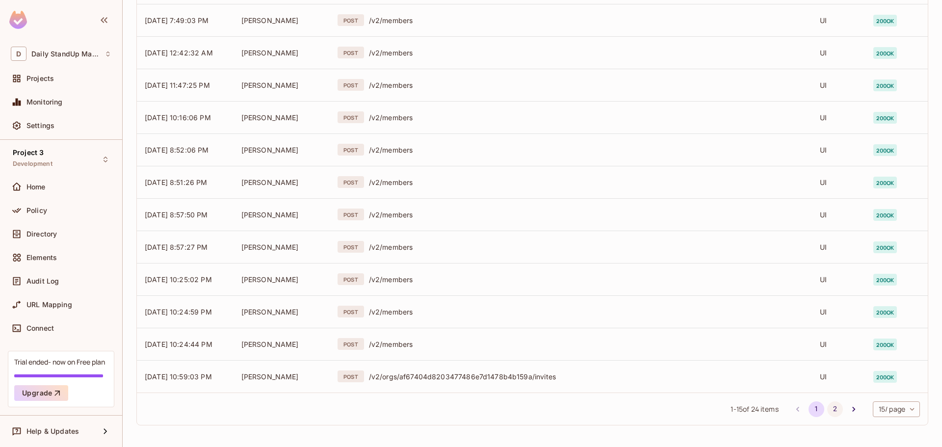
click at [827, 406] on button "2" at bounding box center [835, 409] width 16 height 16
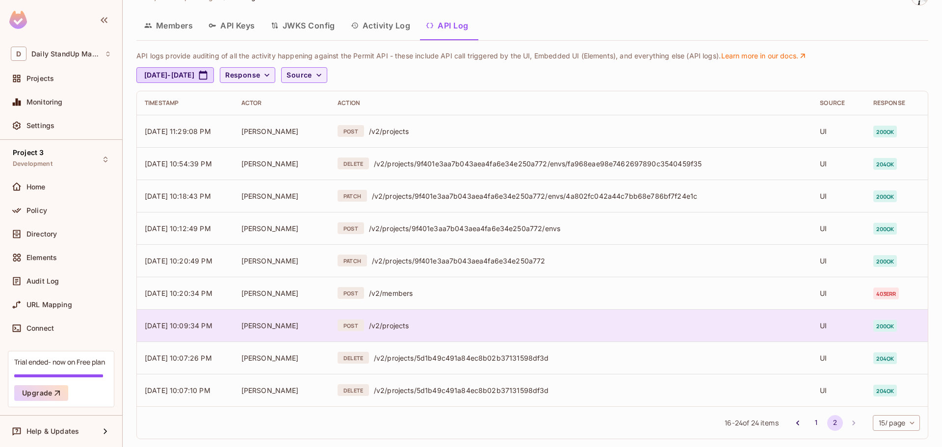
scroll to position [36, 0]
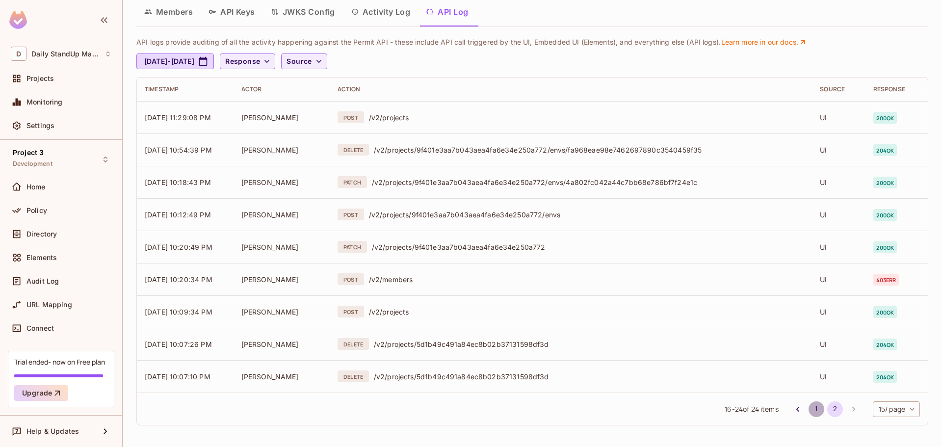
click at [809, 408] on button "1" at bounding box center [817, 409] width 16 height 16
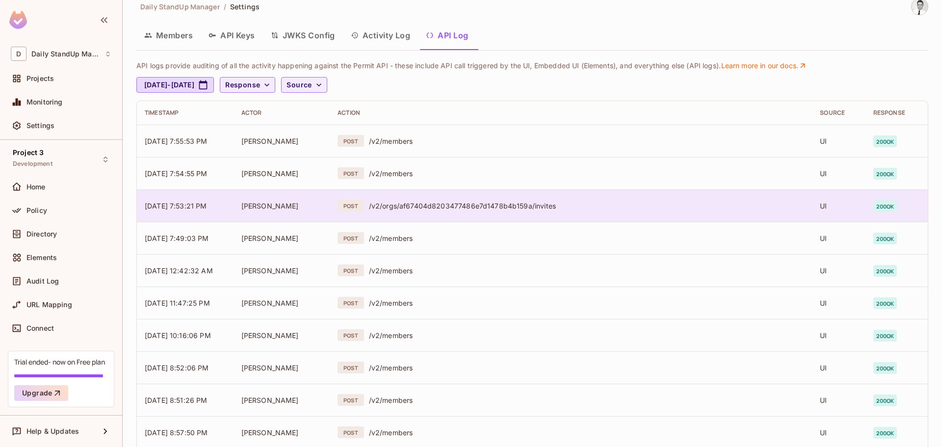
scroll to position [0, 0]
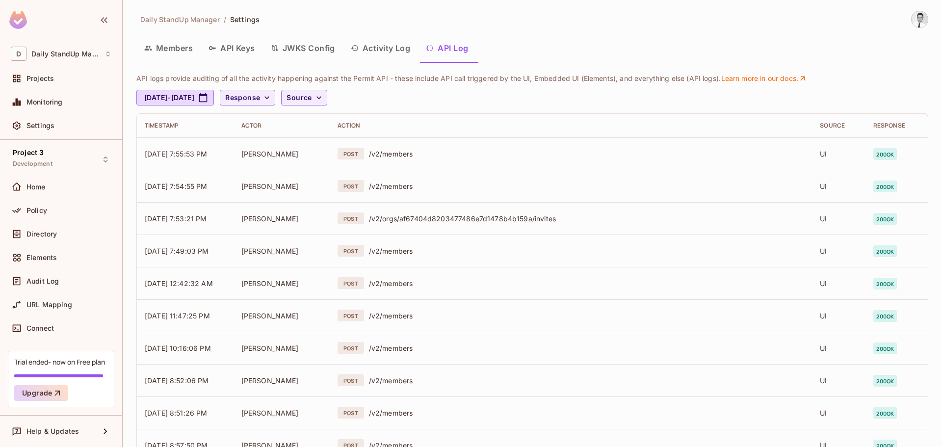
click at [400, 40] on button "Activity Log" at bounding box center [381, 48] width 76 height 25
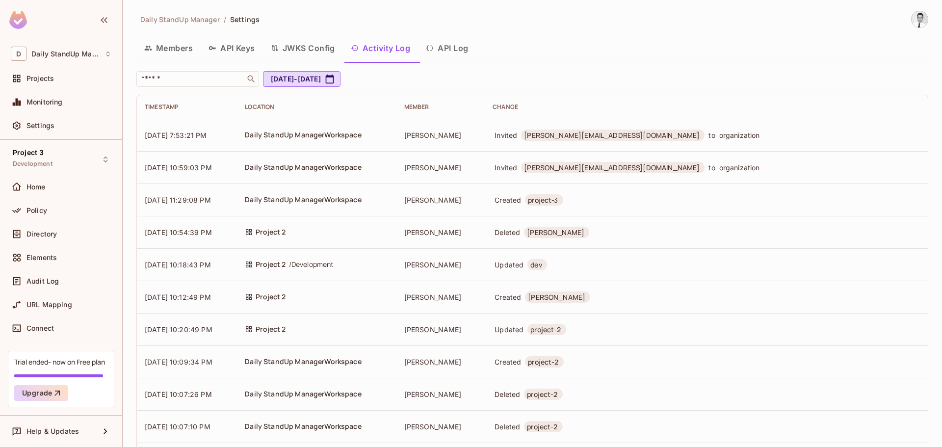
click at [304, 47] on button "JWKS Config" at bounding box center [303, 48] width 80 height 25
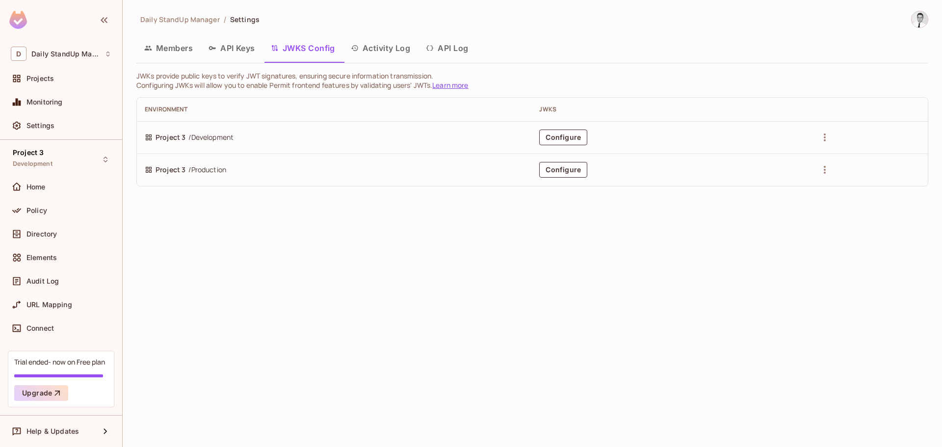
click at [230, 40] on button "API Keys" at bounding box center [232, 48] width 62 height 25
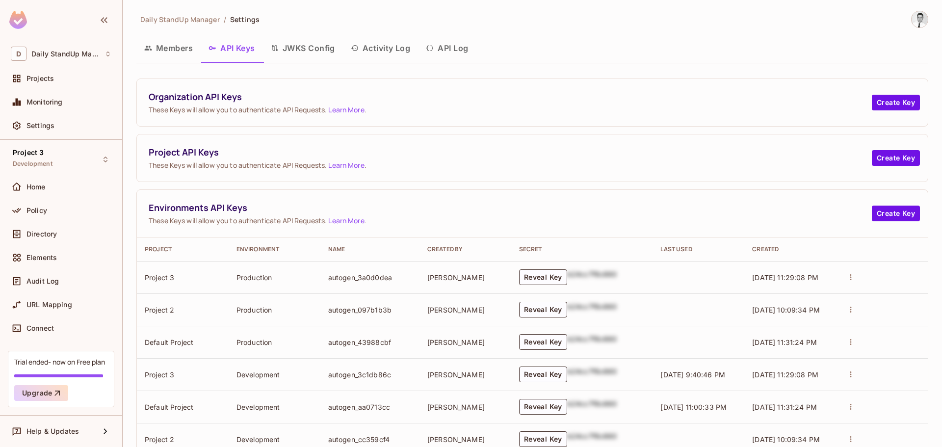
click at [189, 47] on button "Members" at bounding box center [168, 48] width 64 height 25
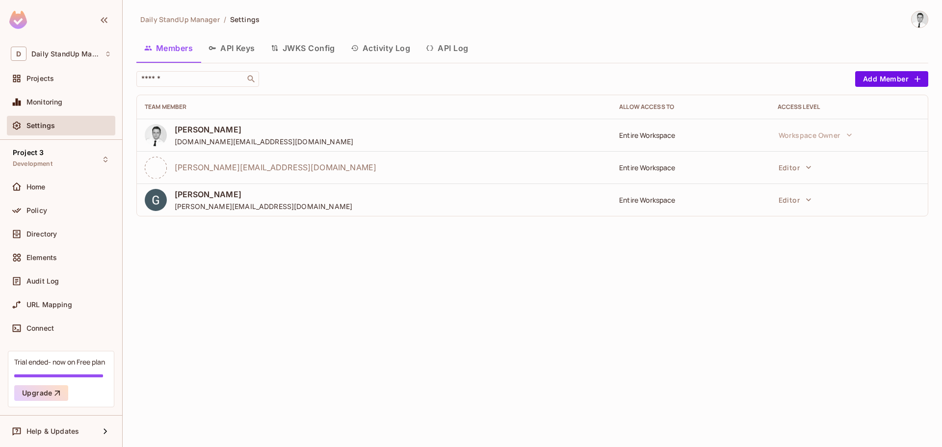
click at [382, 56] on button "Activity Log" at bounding box center [381, 48] width 76 height 25
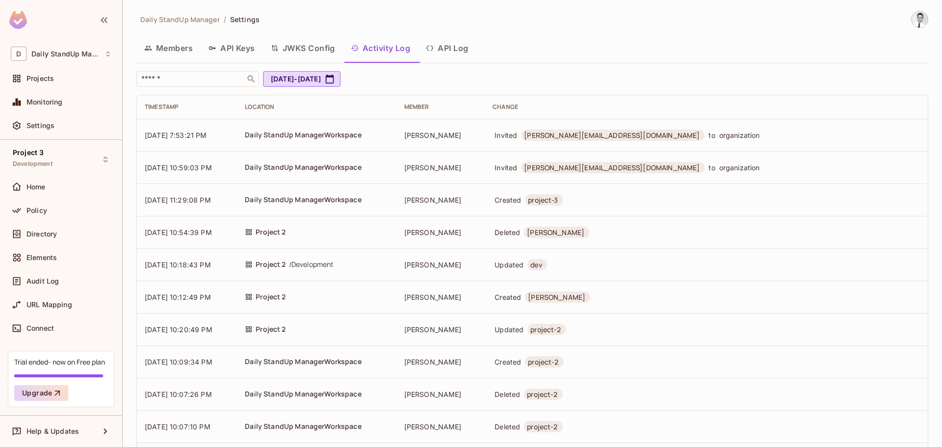
click at [154, 40] on button "Members" at bounding box center [168, 48] width 64 height 25
